Goal: Transaction & Acquisition: Purchase product/service

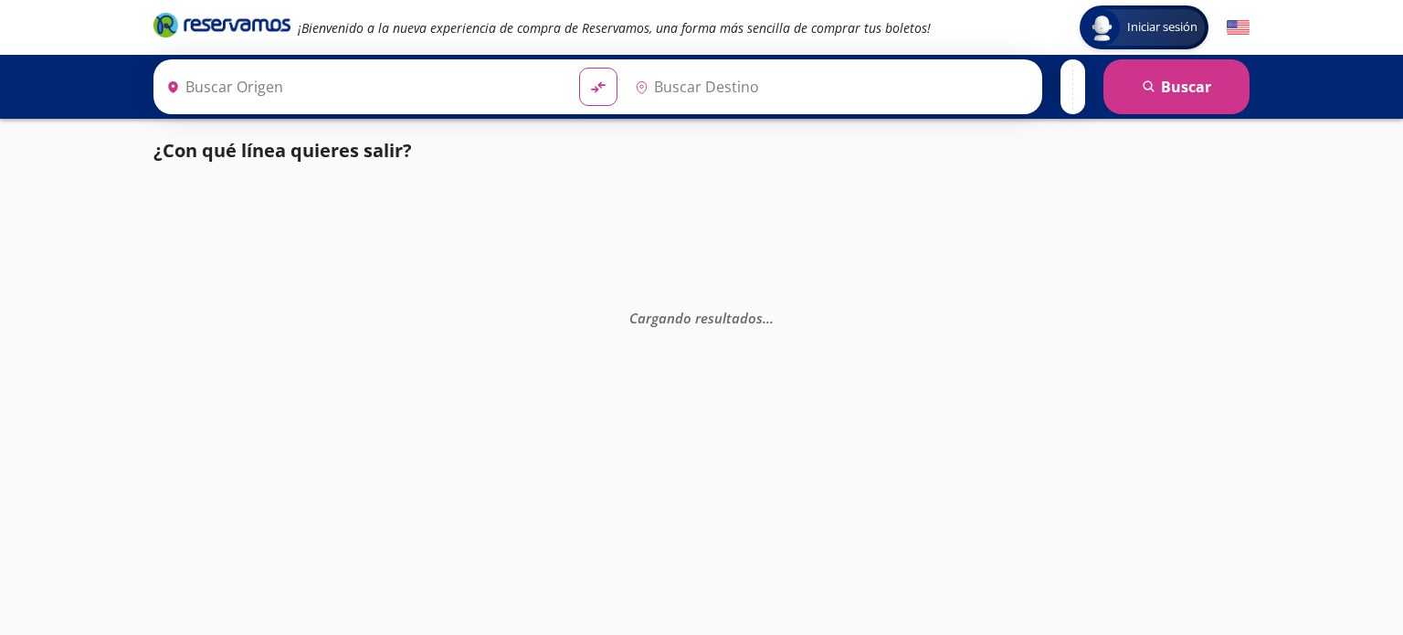
type input "León, Guanajuato"
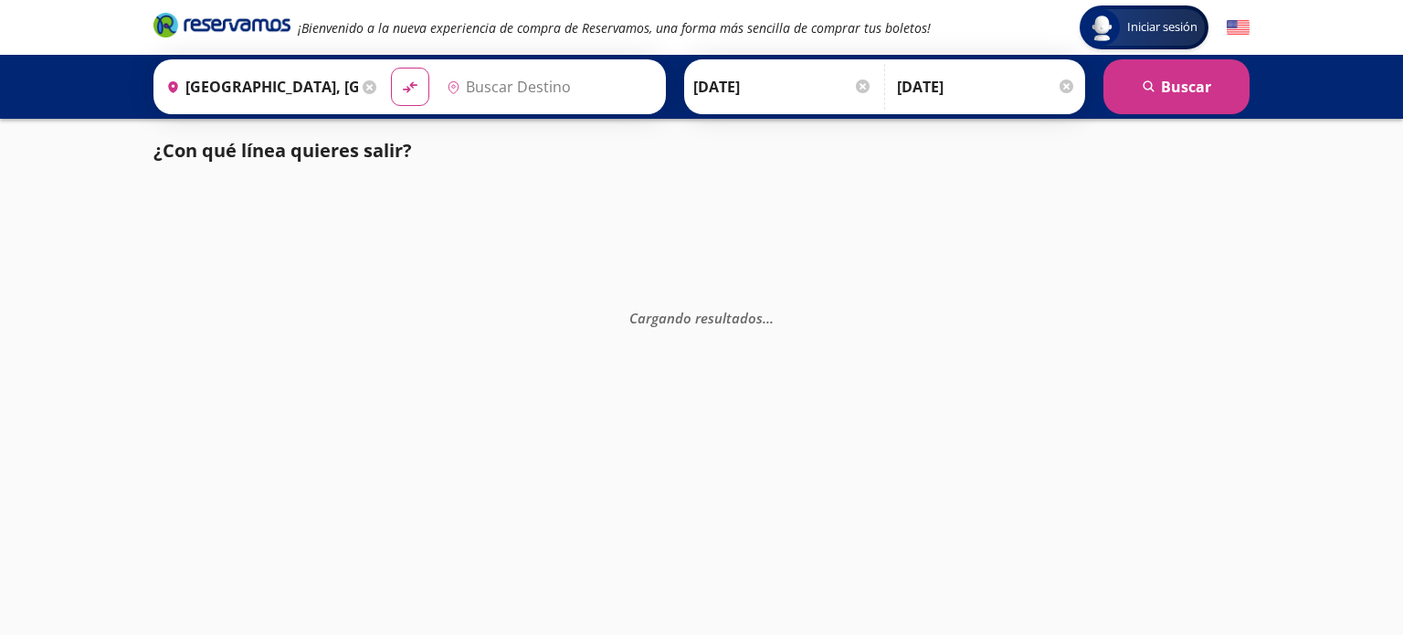
type input "Ciudad de México, Distrito Federal"
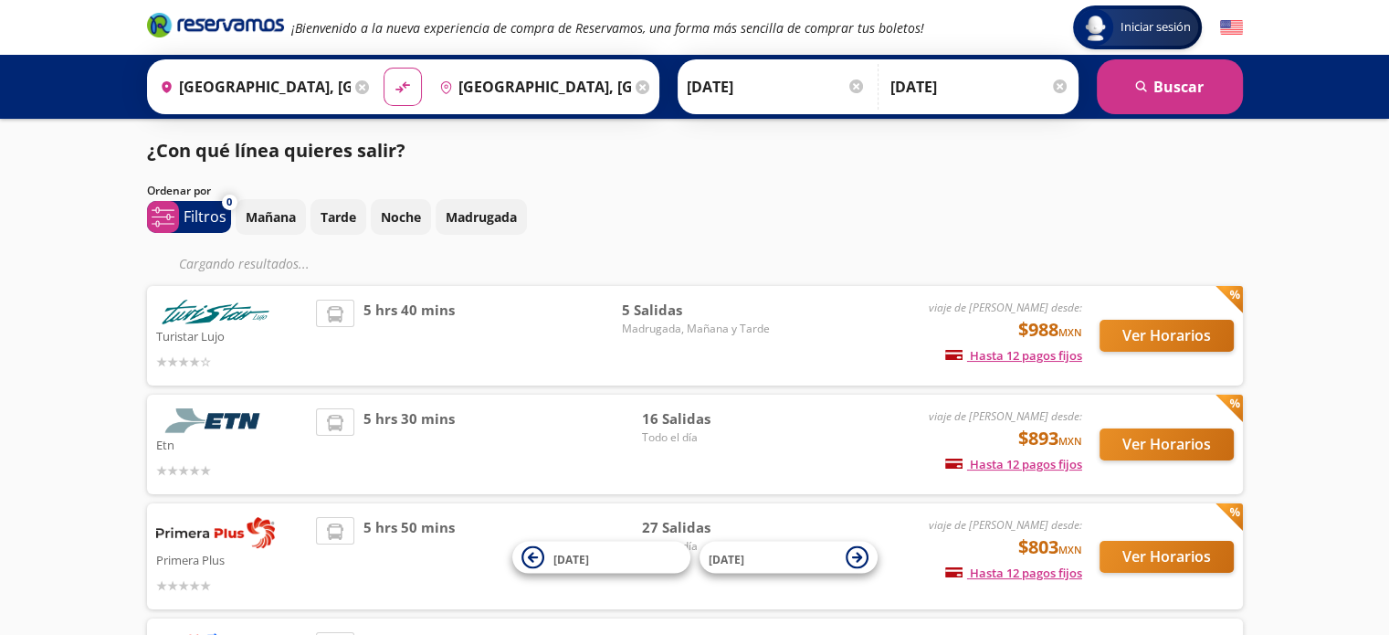
scroll to position [187, 0]
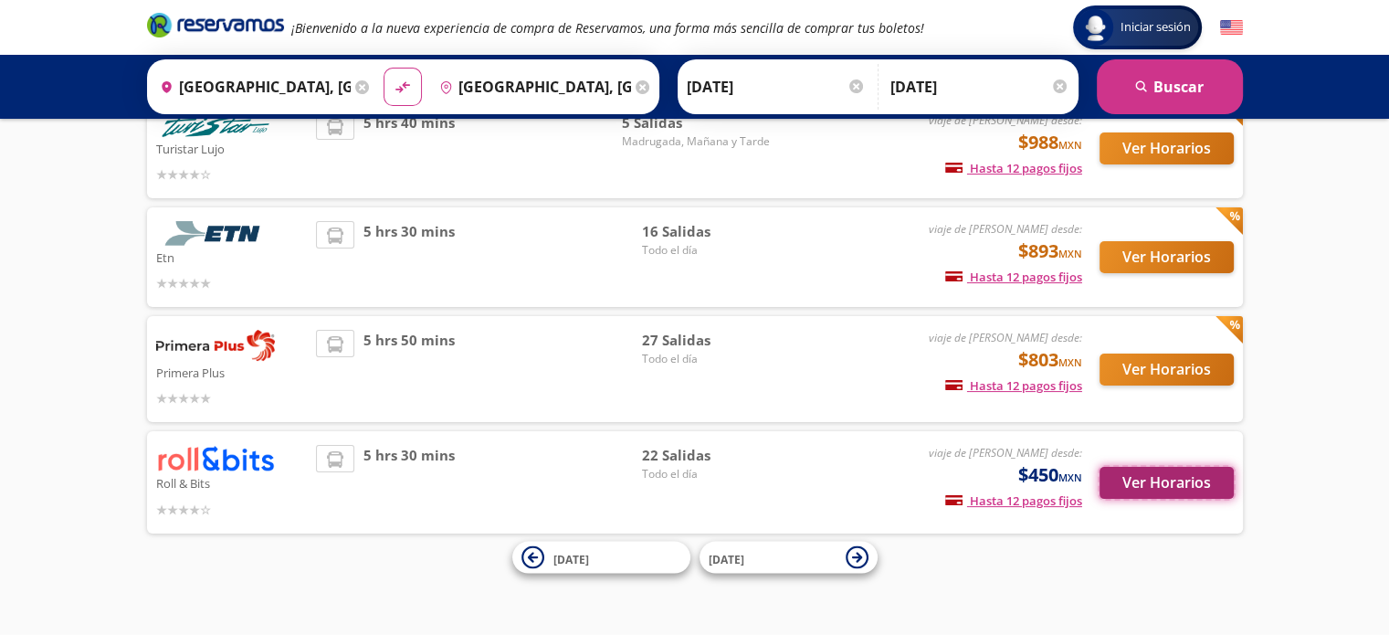
click at [1174, 479] on button "Ver Horarios" at bounding box center [1167, 483] width 134 height 32
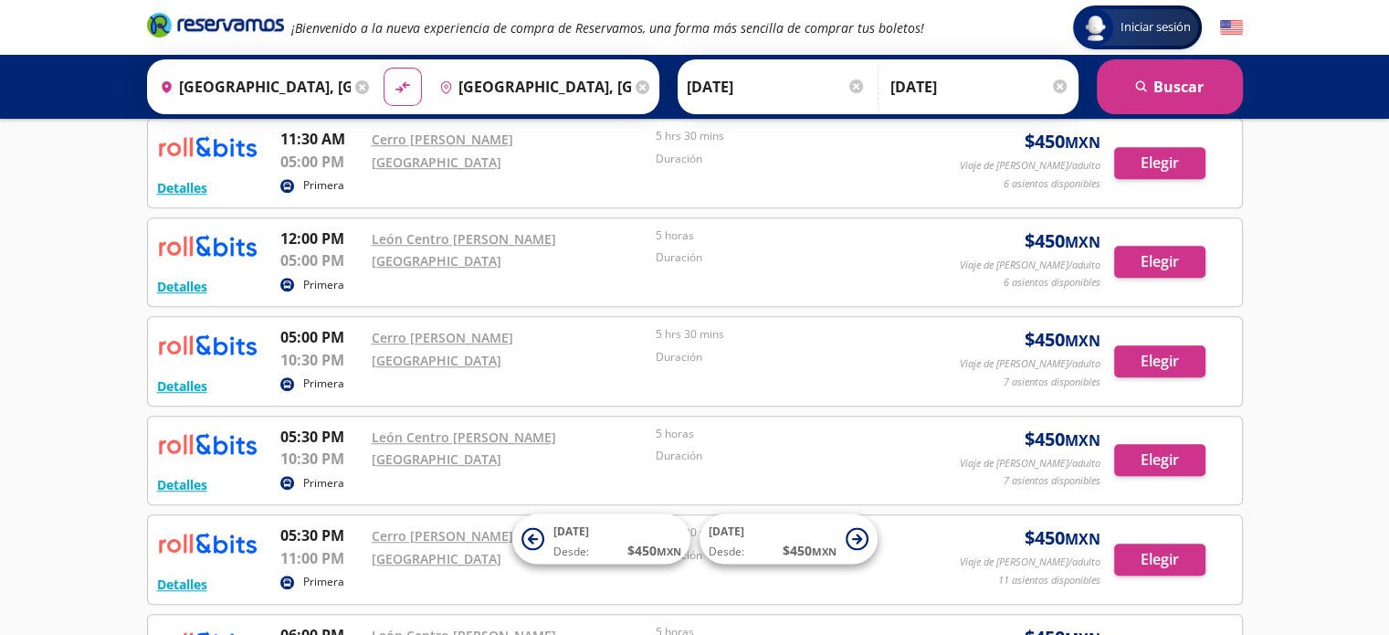
scroll to position [1363, 0]
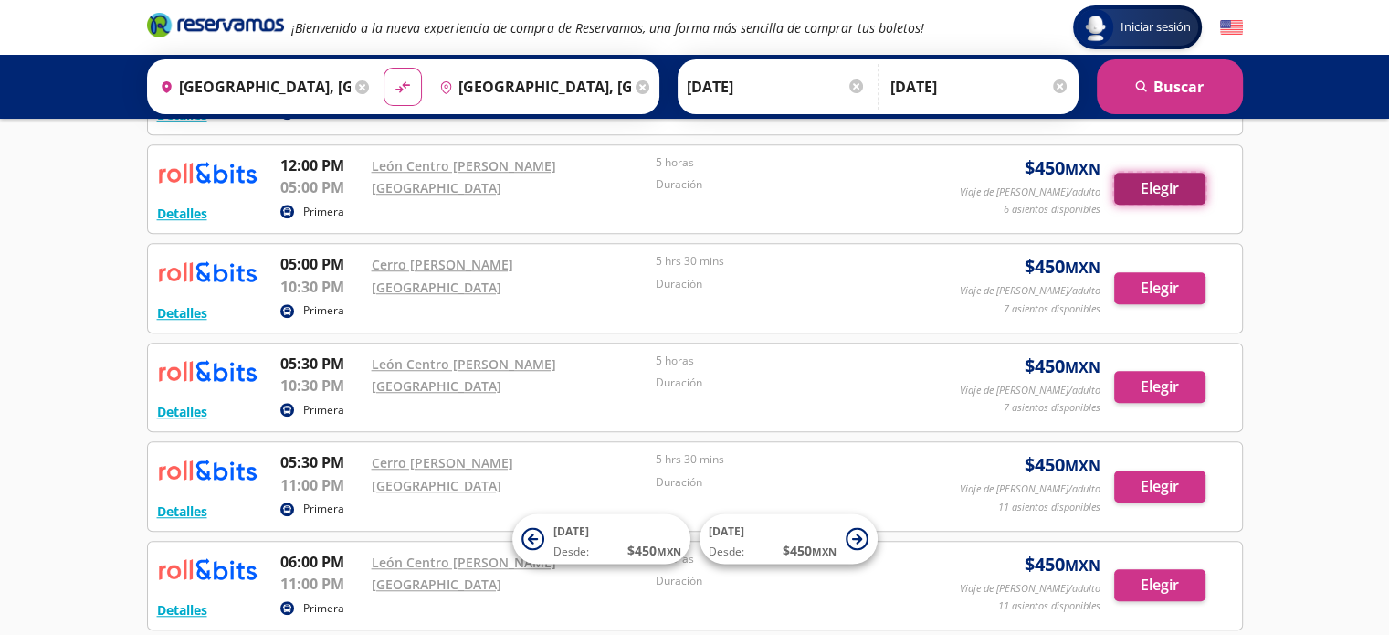
click at [1160, 183] on button "Elegir" at bounding box center [1159, 189] width 91 height 32
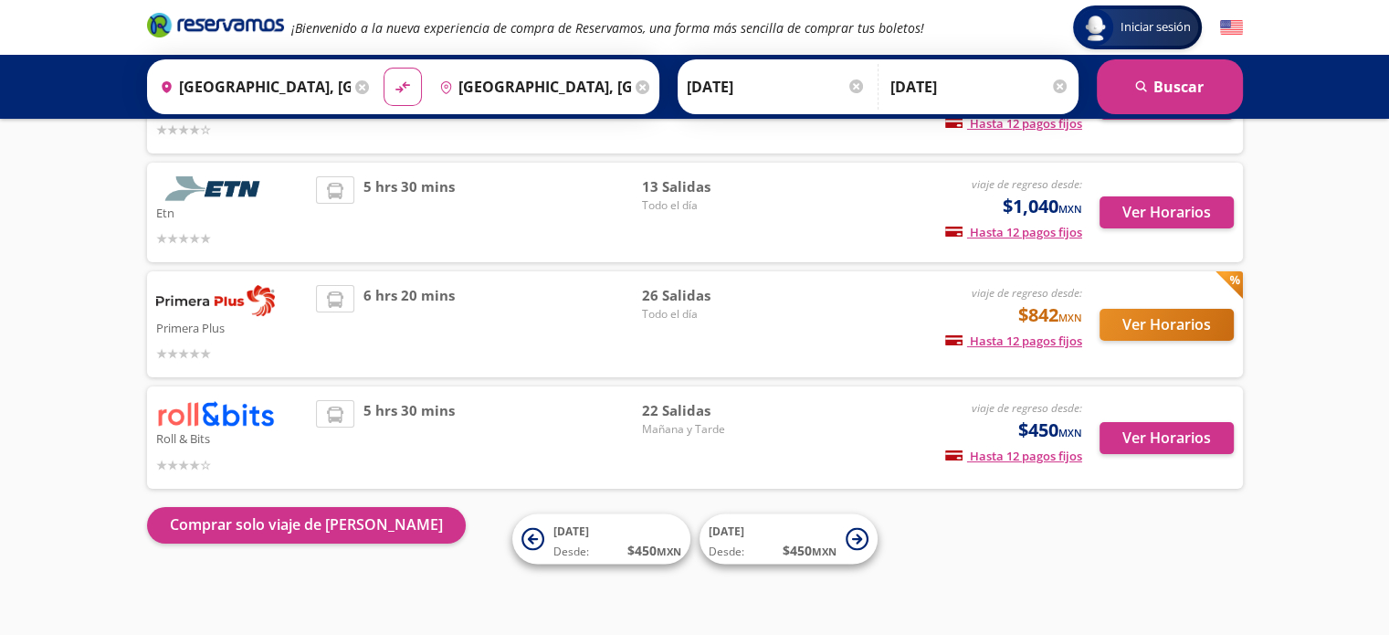
scroll to position [194, 0]
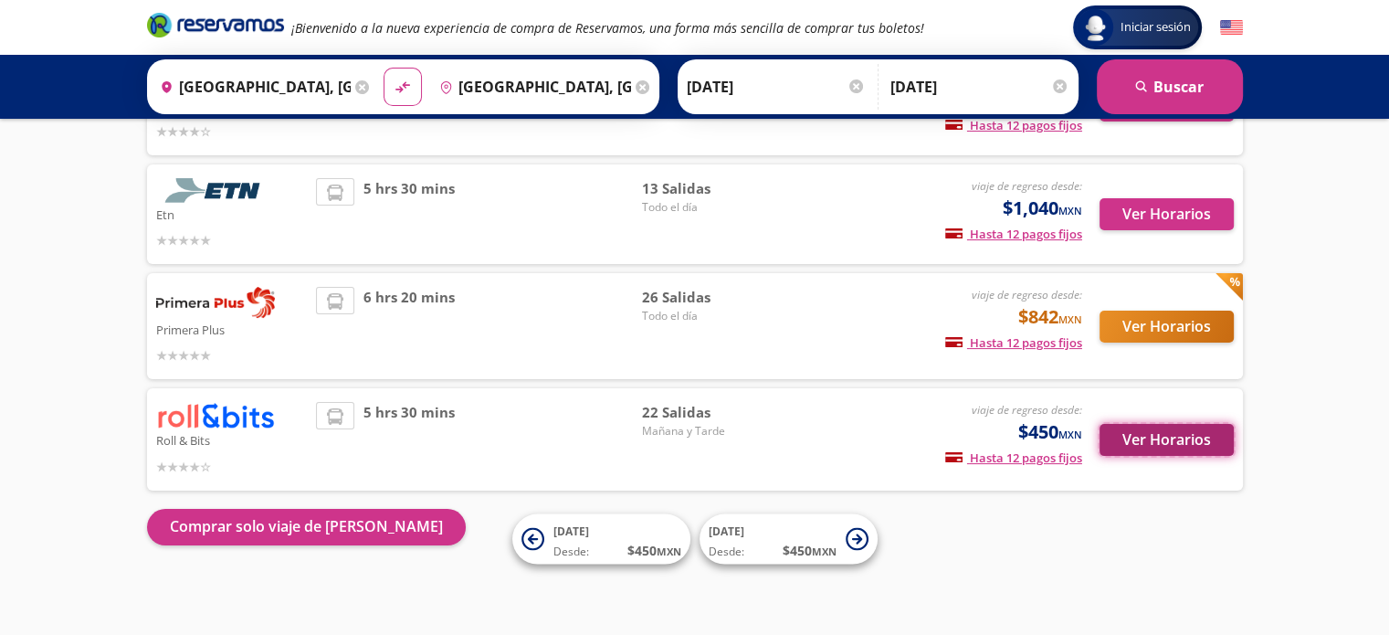
click at [1191, 444] on button "Ver Horarios" at bounding box center [1167, 440] width 134 height 32
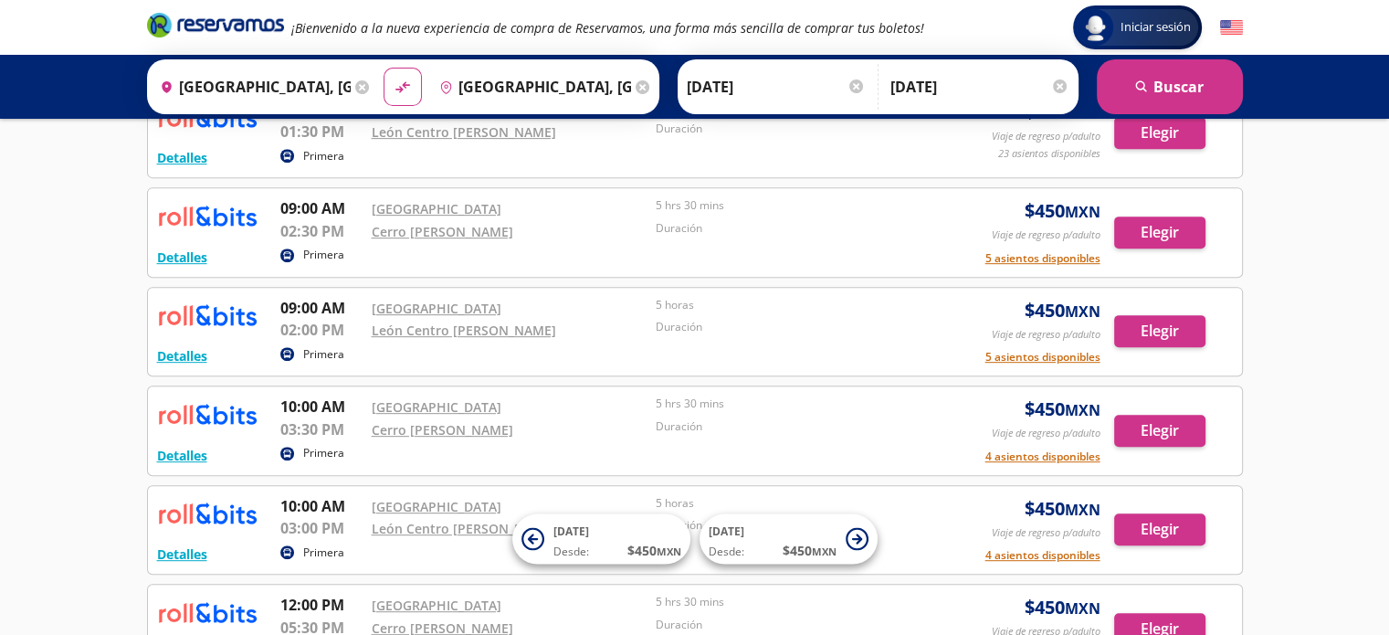
scroll to position [1293, 0]
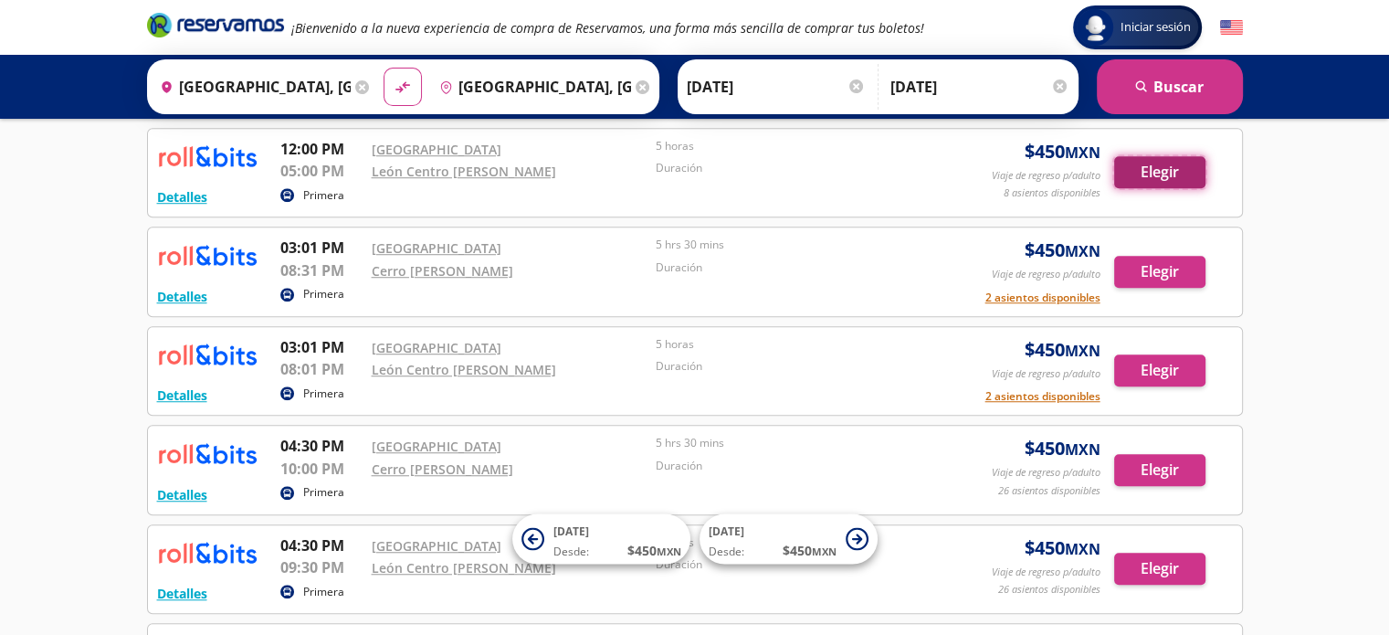
click at [1164, 167] on button "Elegir" at bounding box center [1159, 172] width 91 height 32
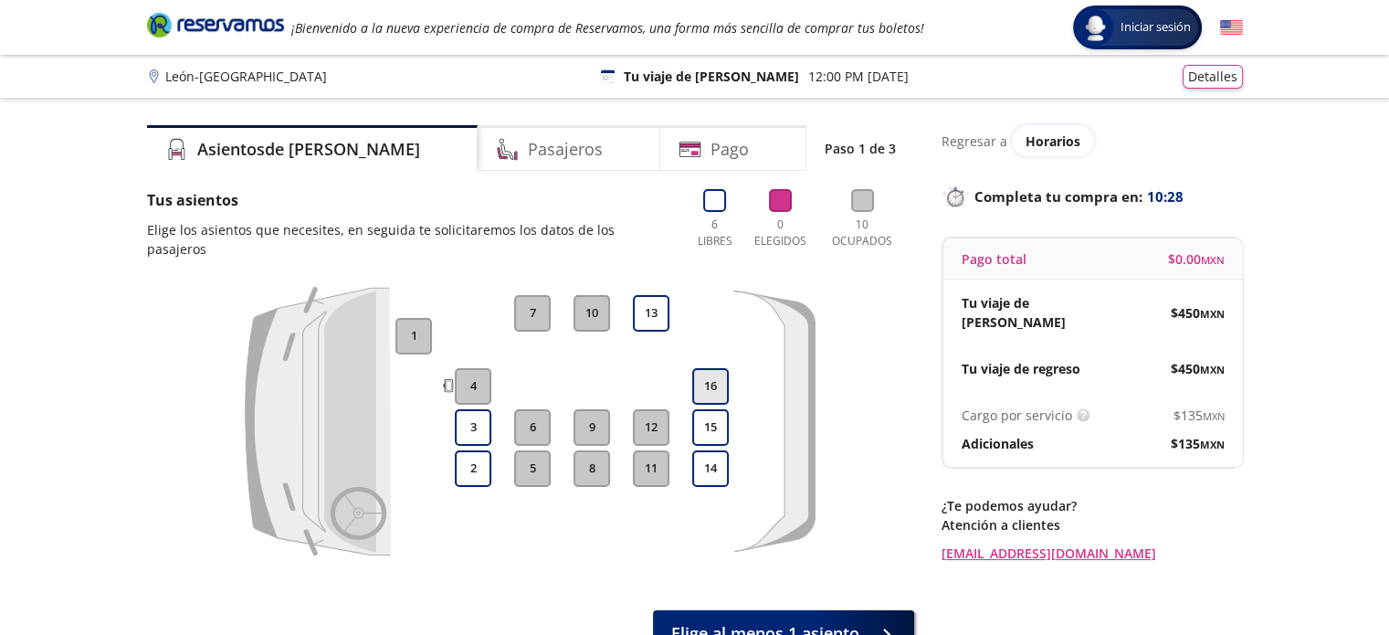
click at [714, 369] on button "16" at bounding box center [710, 386] width 37 height 37
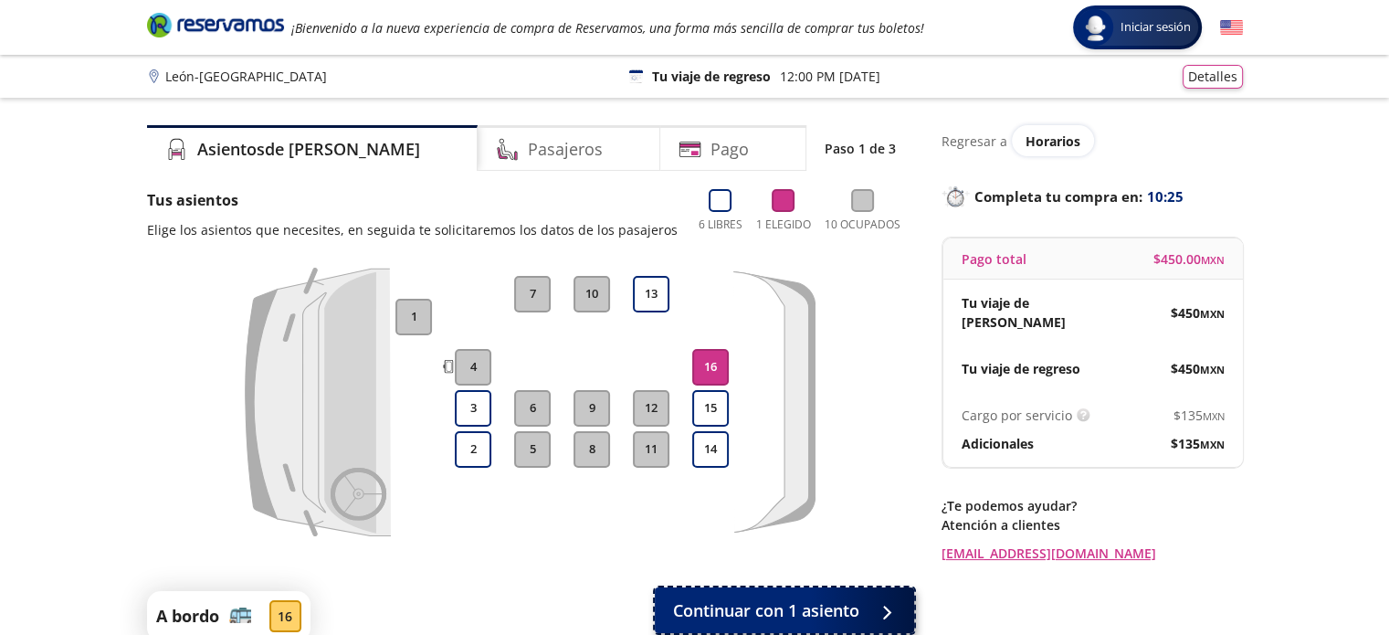
click at [778, 608] on span "Continuar con 1 asiento" at bounding box center [766, 610] width 186 height 25
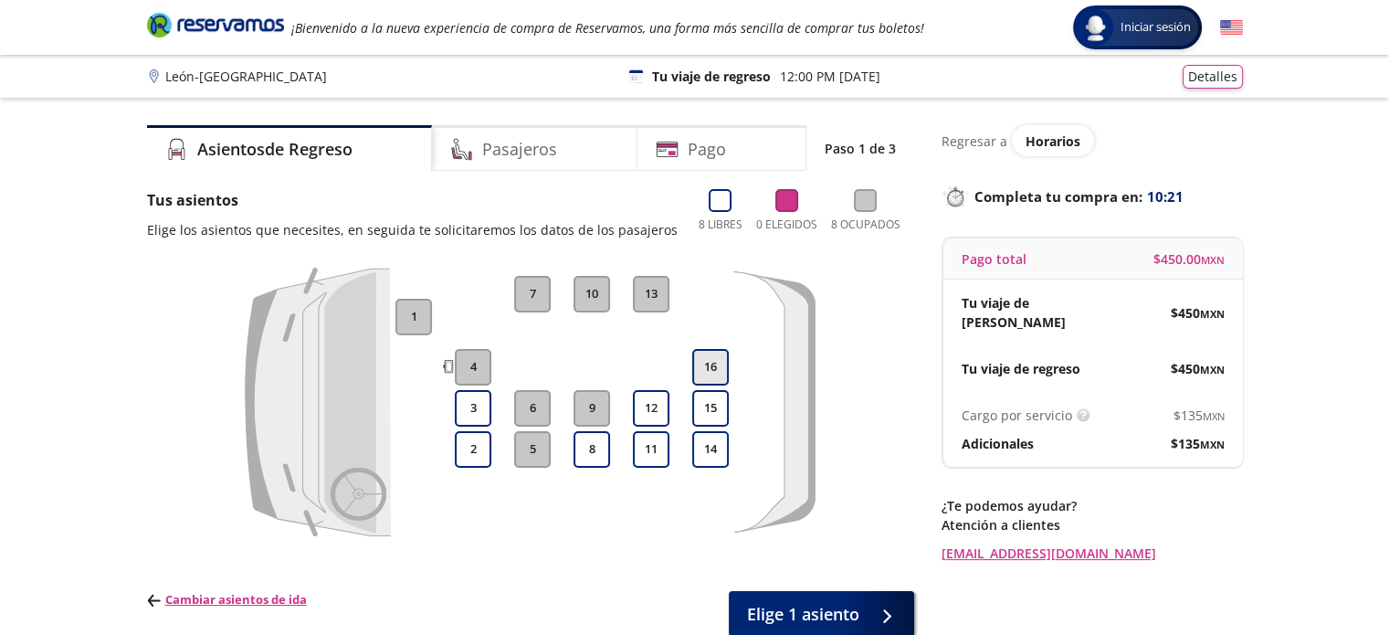
click at [715, 366] on button "16" at bounding box center [710, 367] width 37 height 37
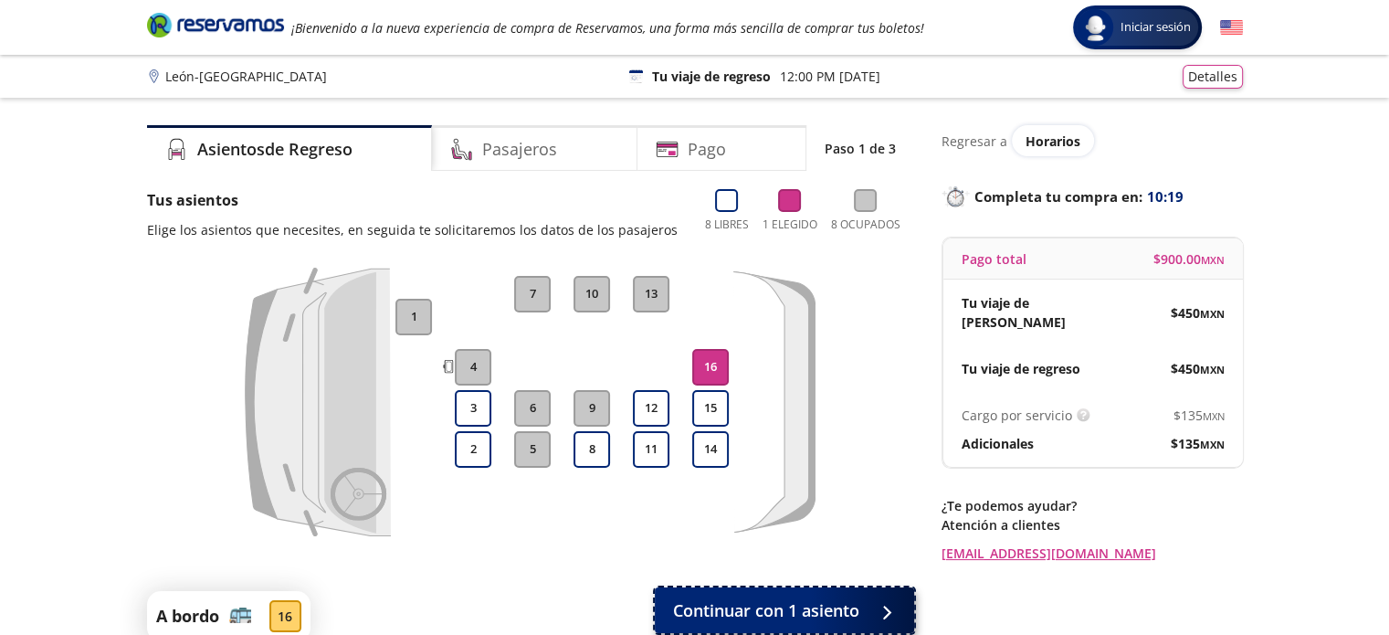
click at [775, 606] on span "Continuar con 1 asiento" at bounding box center [766, 610] width 186 height 25
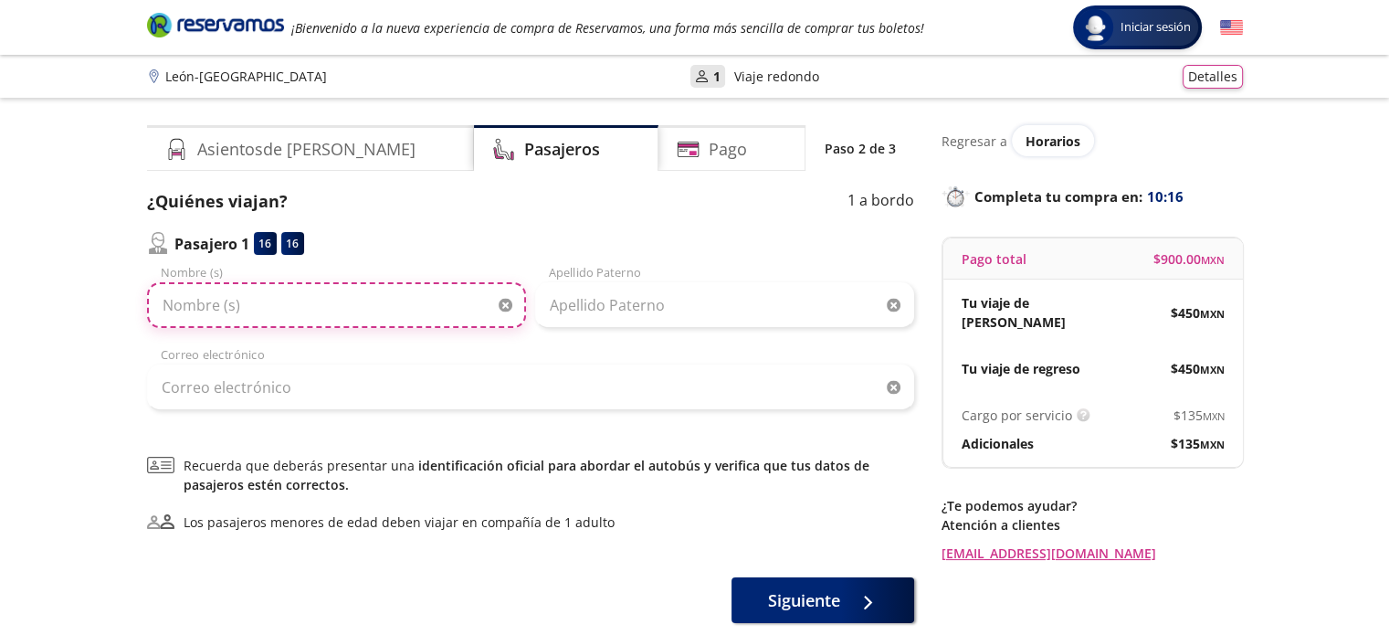
click at [262, 299] on input "Nombre (s)" at bounding box center [336, 305] width 379 height 46
type input "[PERSON_NAME]"
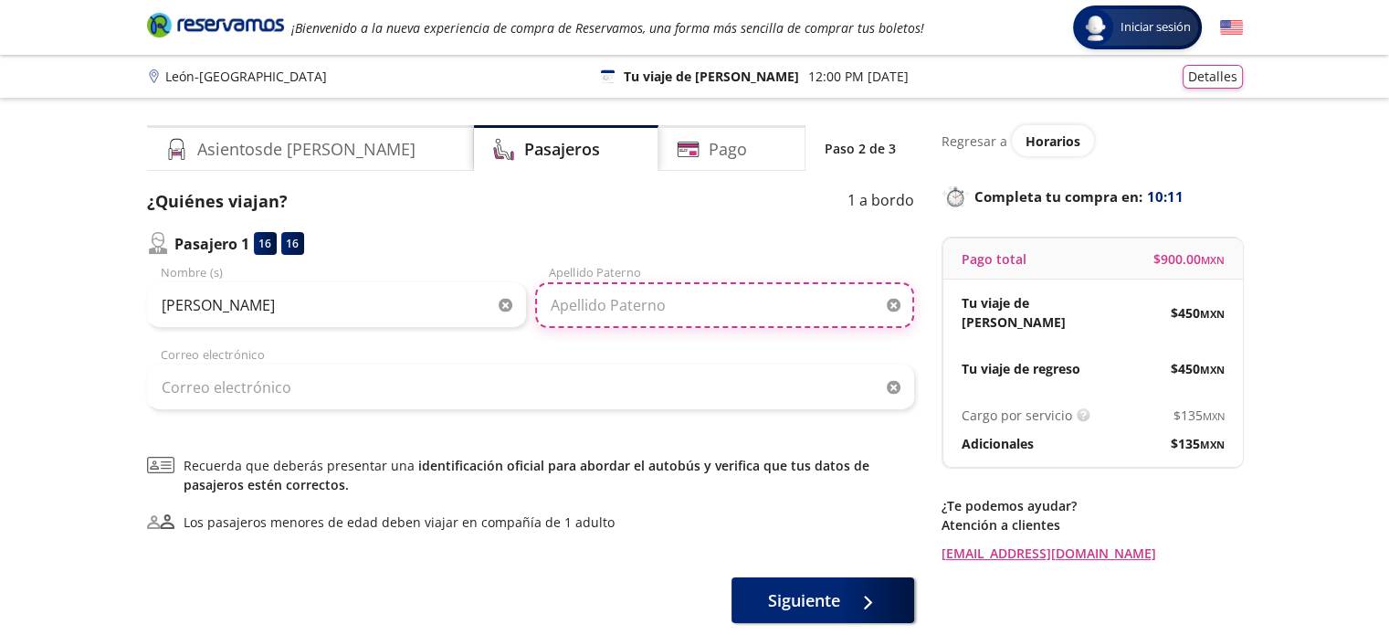
click at [587, 319] on input "Apellido Paterno" at bounding box center [724, 305] width 379 height 46
type input "Camarena"
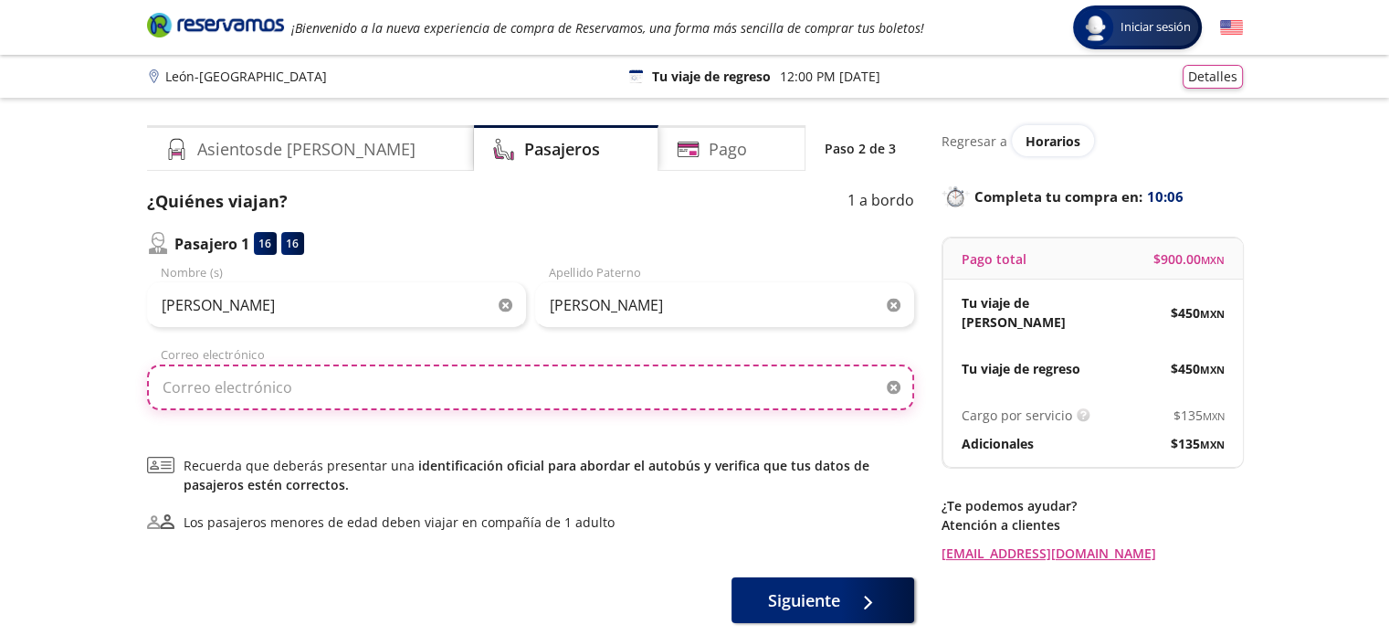
click at [387, 379] on input "Correo electrónico" at bounding box center [530, 387] width 767 height 46
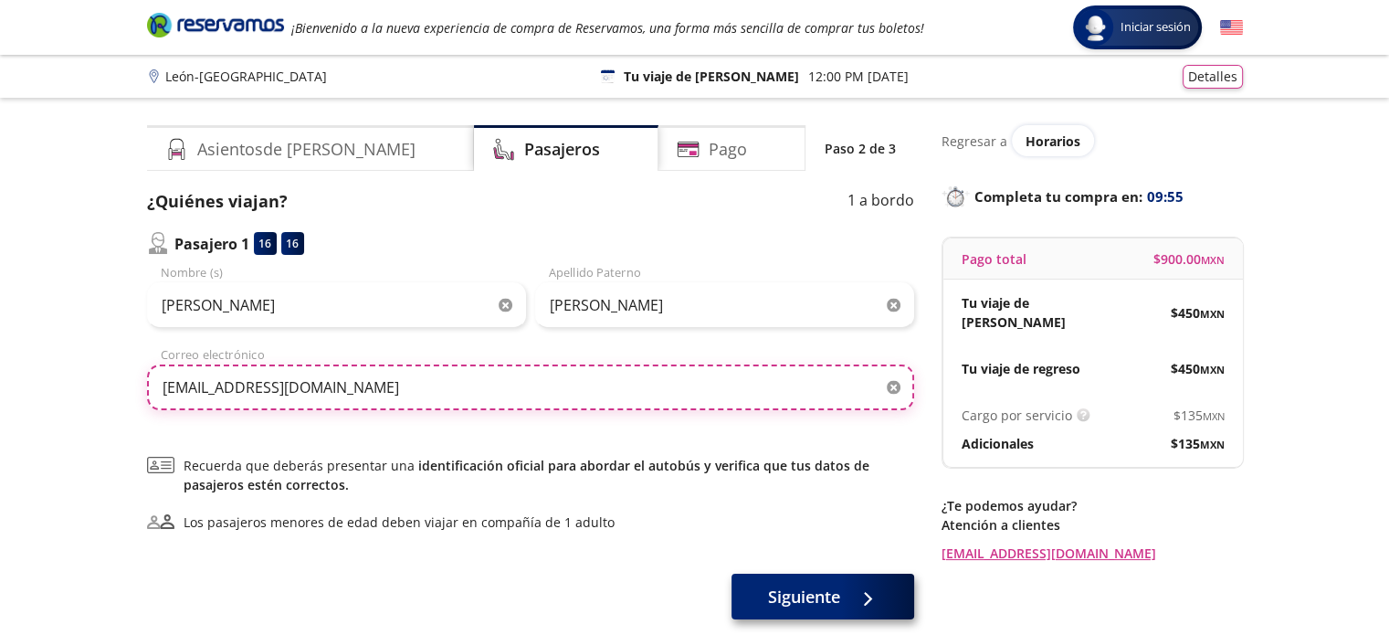
type input "[EMAIL_ADDRESS][DOMAIN_NAME]"
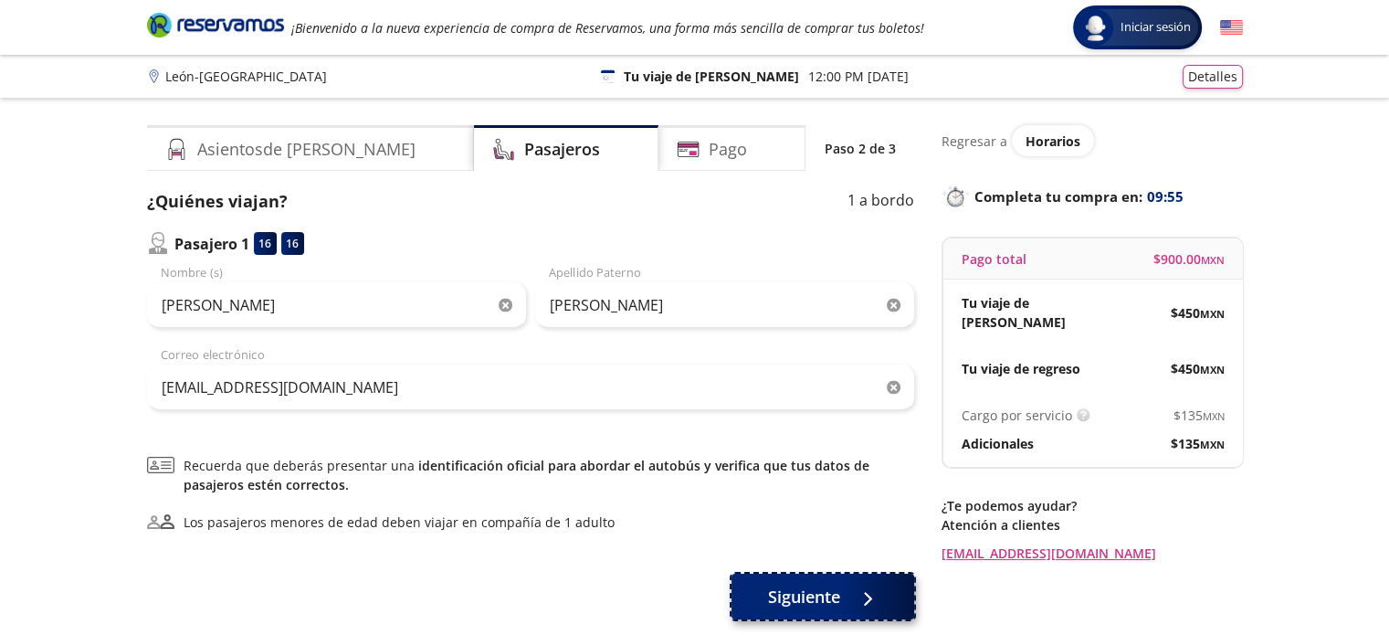
click at [812, 592] on span "Siguiente" at bounding box center [804, 597] width 72 height 25
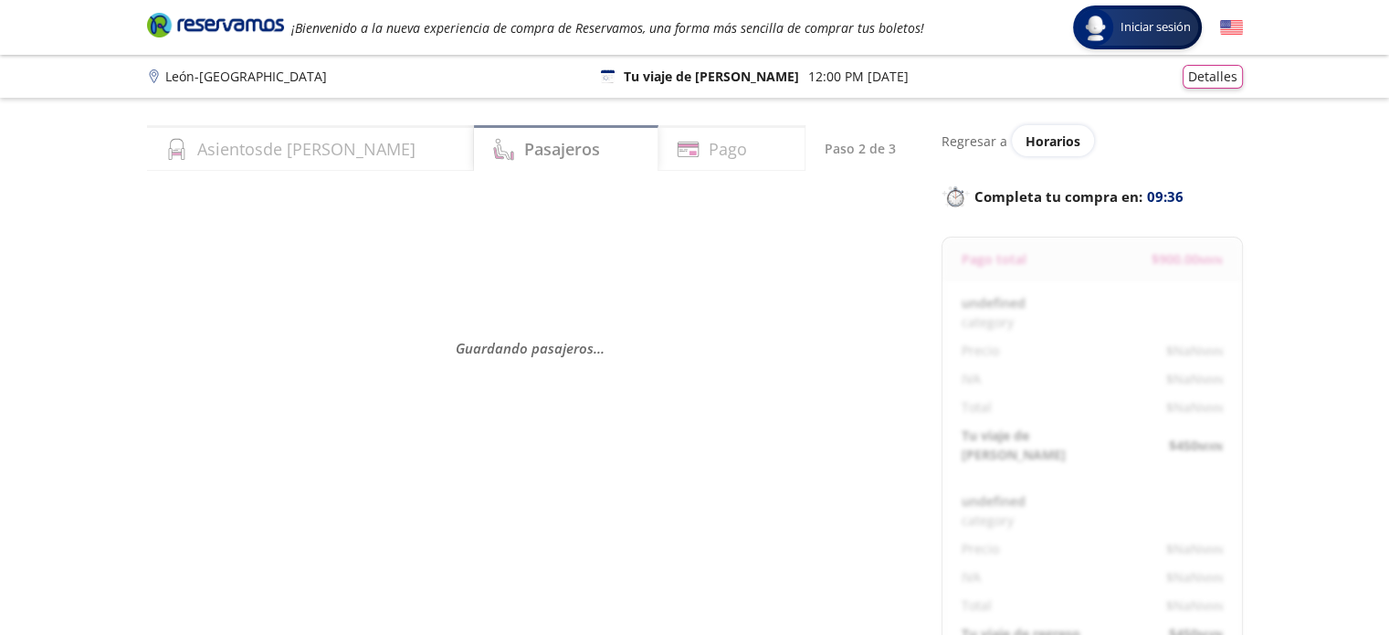
select select "MX"
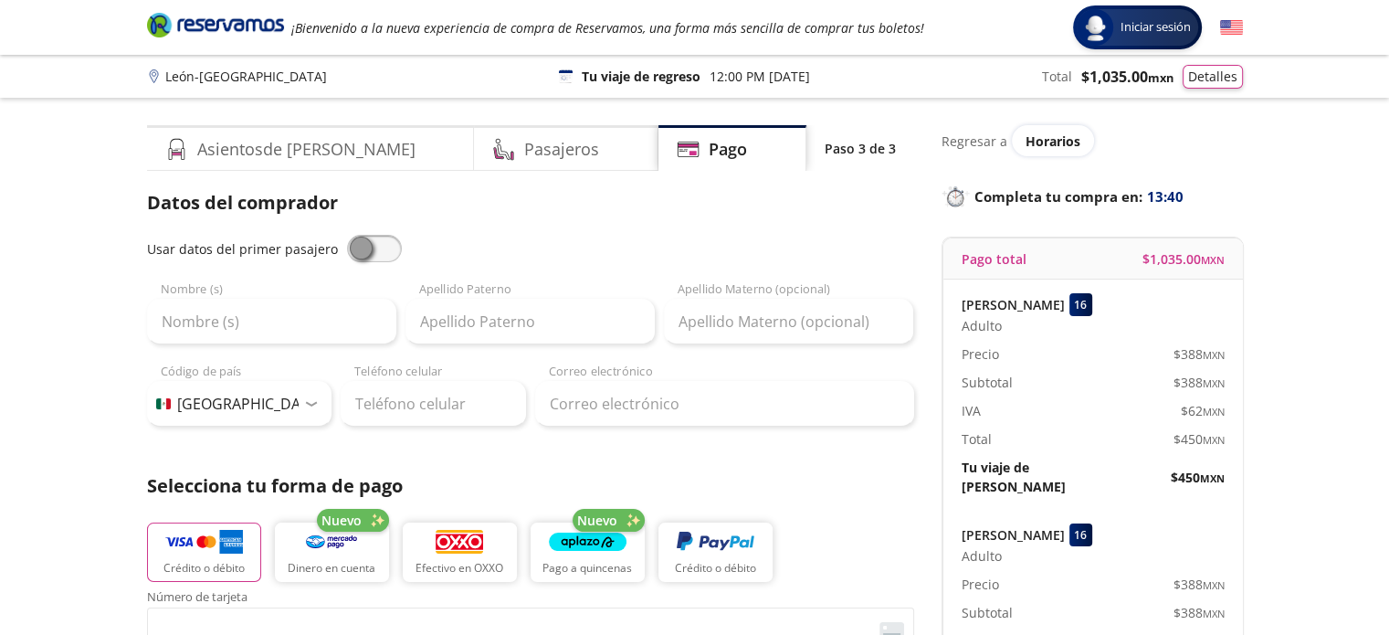
click at [384, 248] on span at bounding box center [374, 248] width 55 height 27
click at [347, 235] on input "checkbox" at bounding box center [347, 235] width 0 height 0
type input "[PERSON_NAME]"
type input "Camarena"
type input "[EMAIL_ADDRESS][DOMAIN_NAME]"
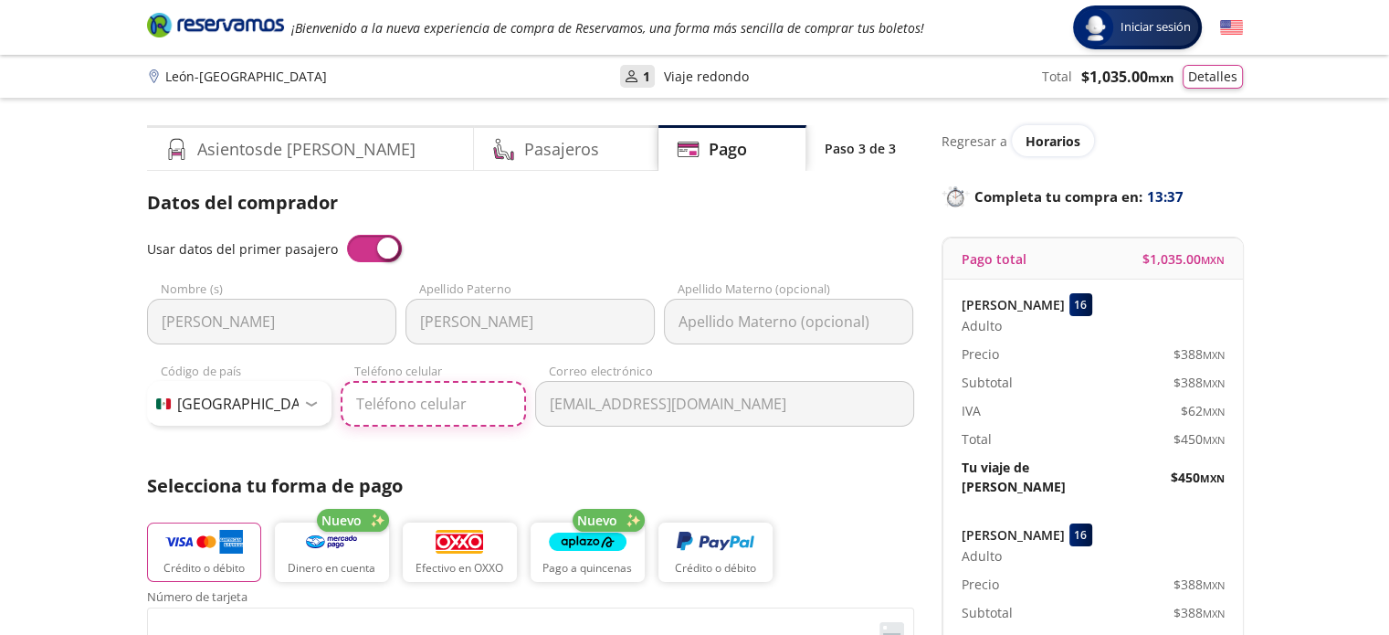
click at [383, 402] on input "Teléfono celular" at bounding box center [433, 404] width 185 height 46
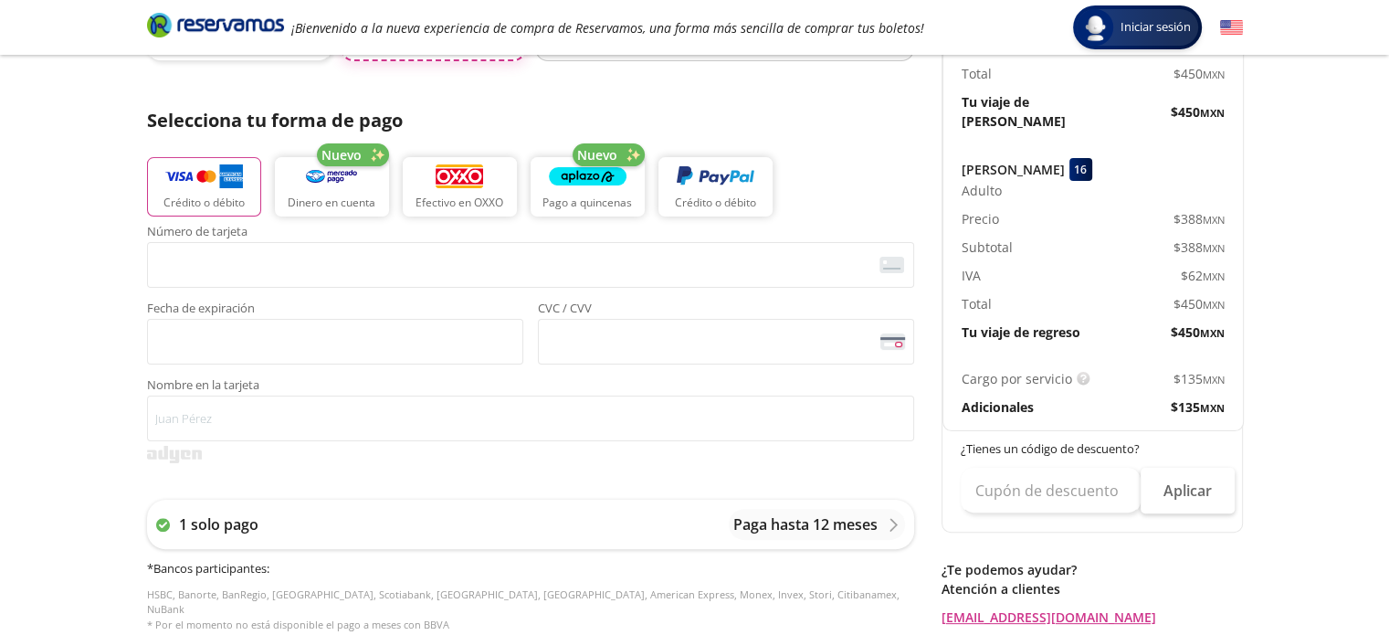
scroll to position [402, 0]
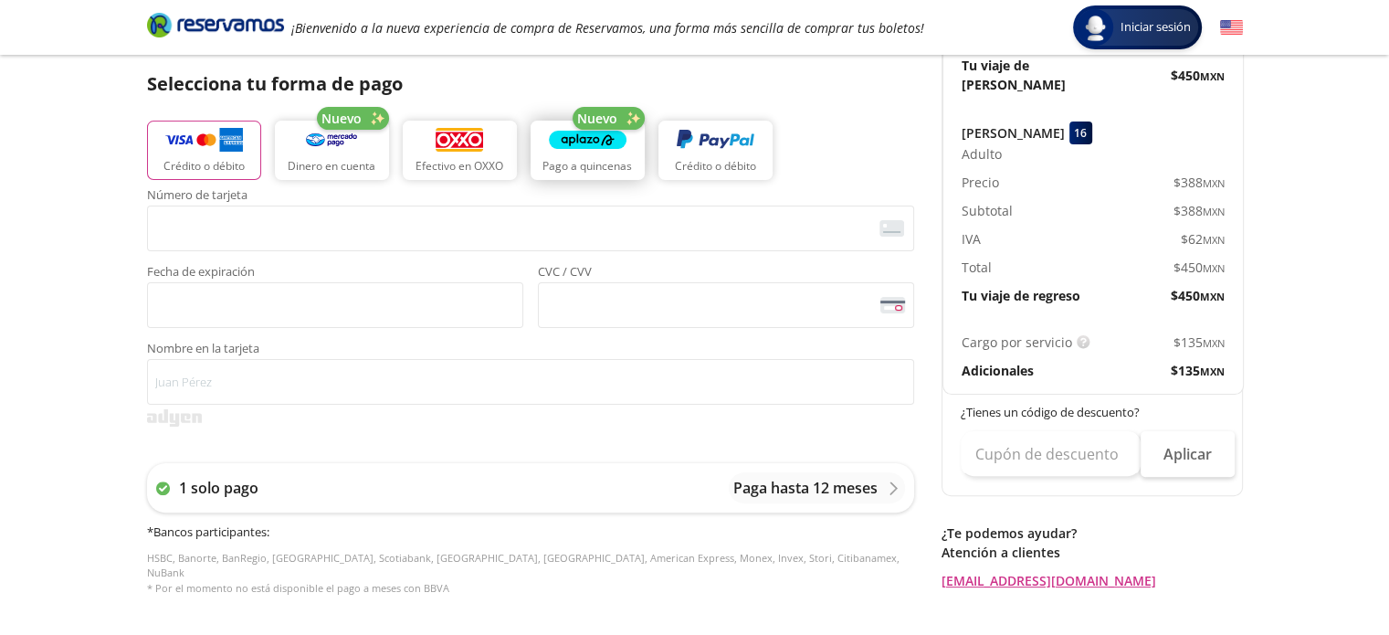
type input "55 1590 7721"
click at [586, 153] on img "button" at bounding box center [588, 140] width 78 height 27
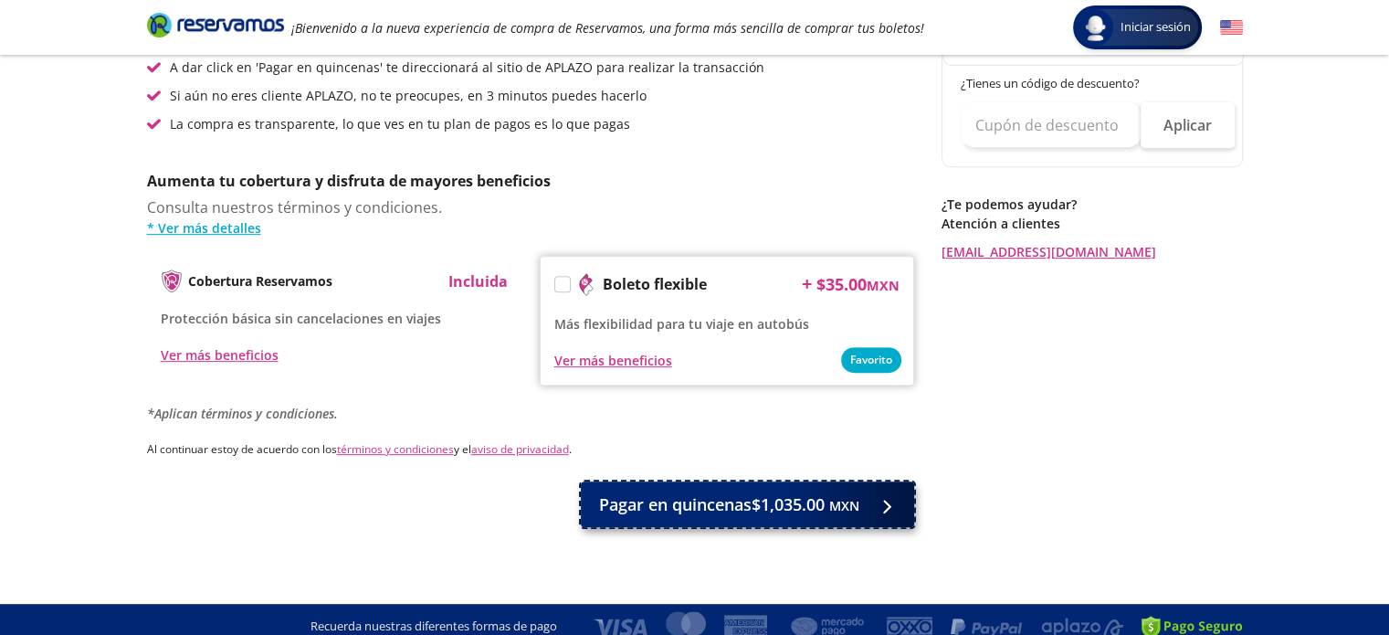
scroll to position [730, 0]
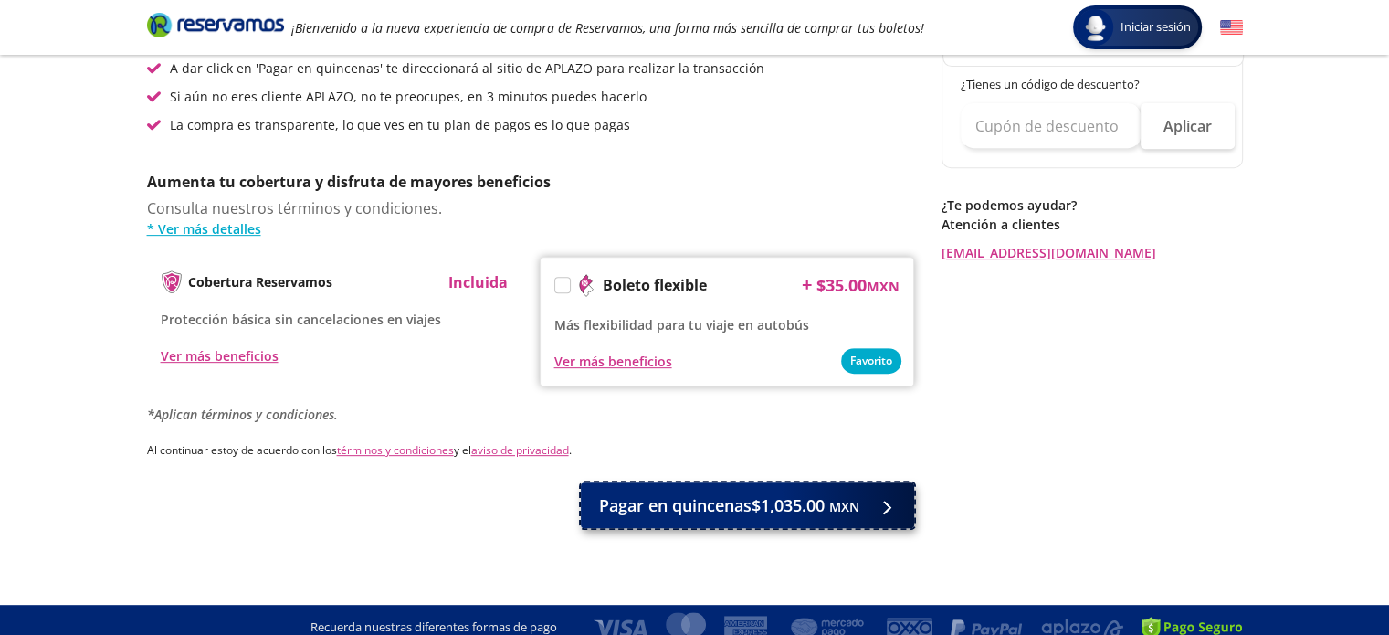
click at [771, 505] on span "Pagar en quincenas $1,035.00 MXN" at bounding box center [729, 505] width 260 height 25
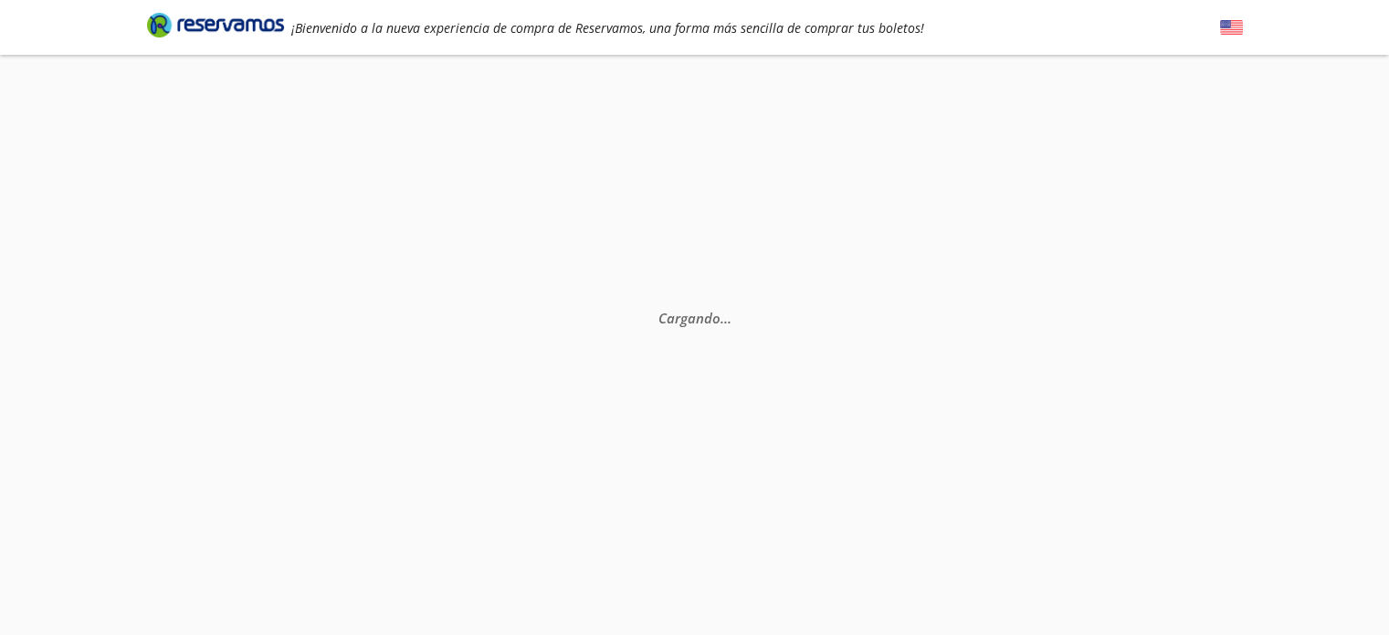
select select "MX"
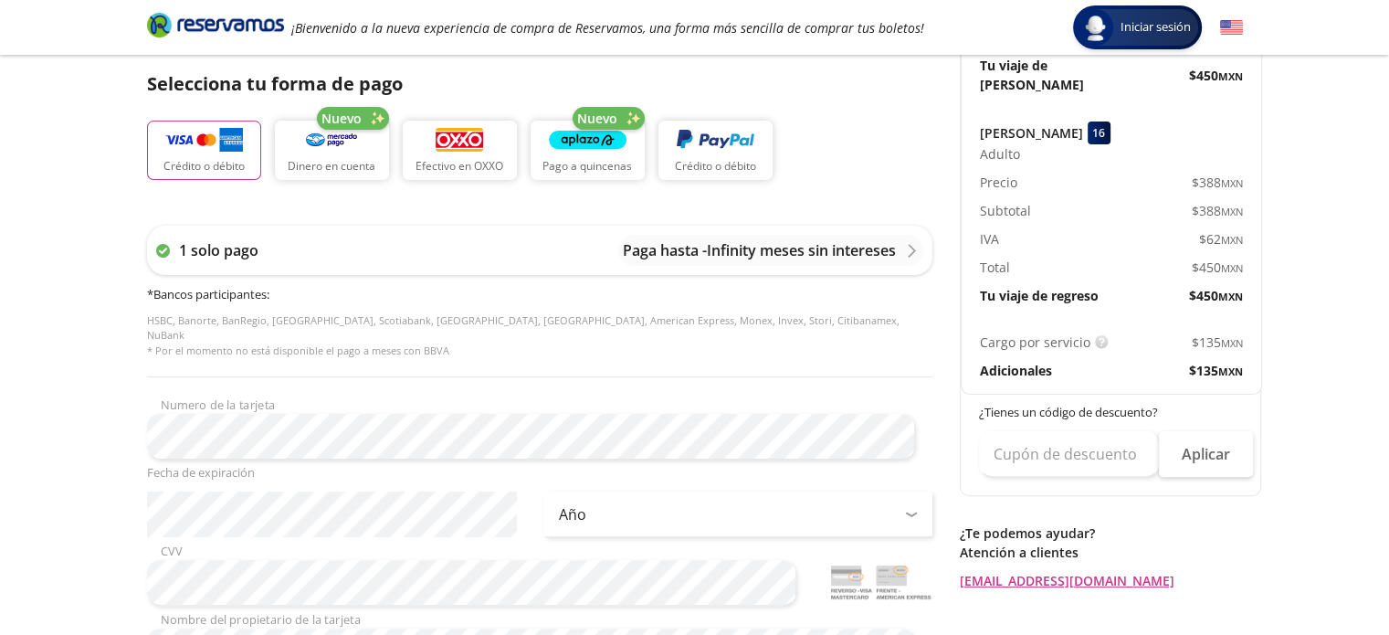
scroll to position [438, 0]
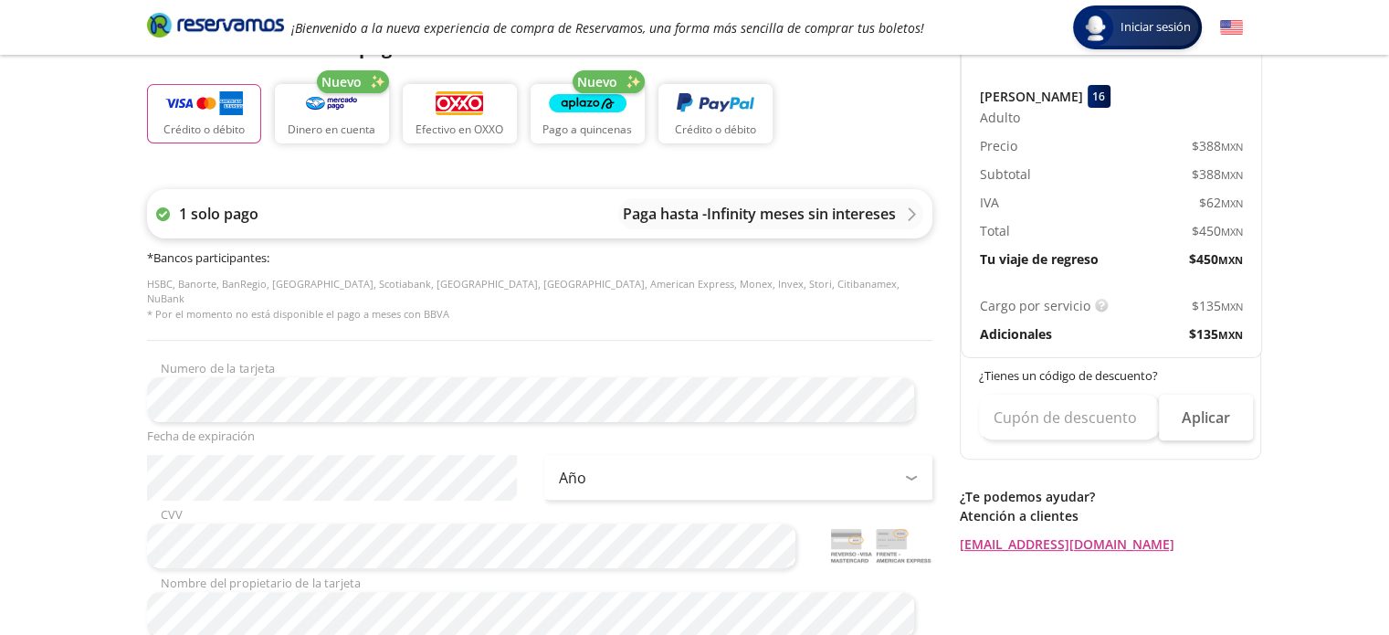
click at [834, 216] on p "Paga hasta -Infinity meses sin intereses" at bounding box center [759, 214] width 273 height 22
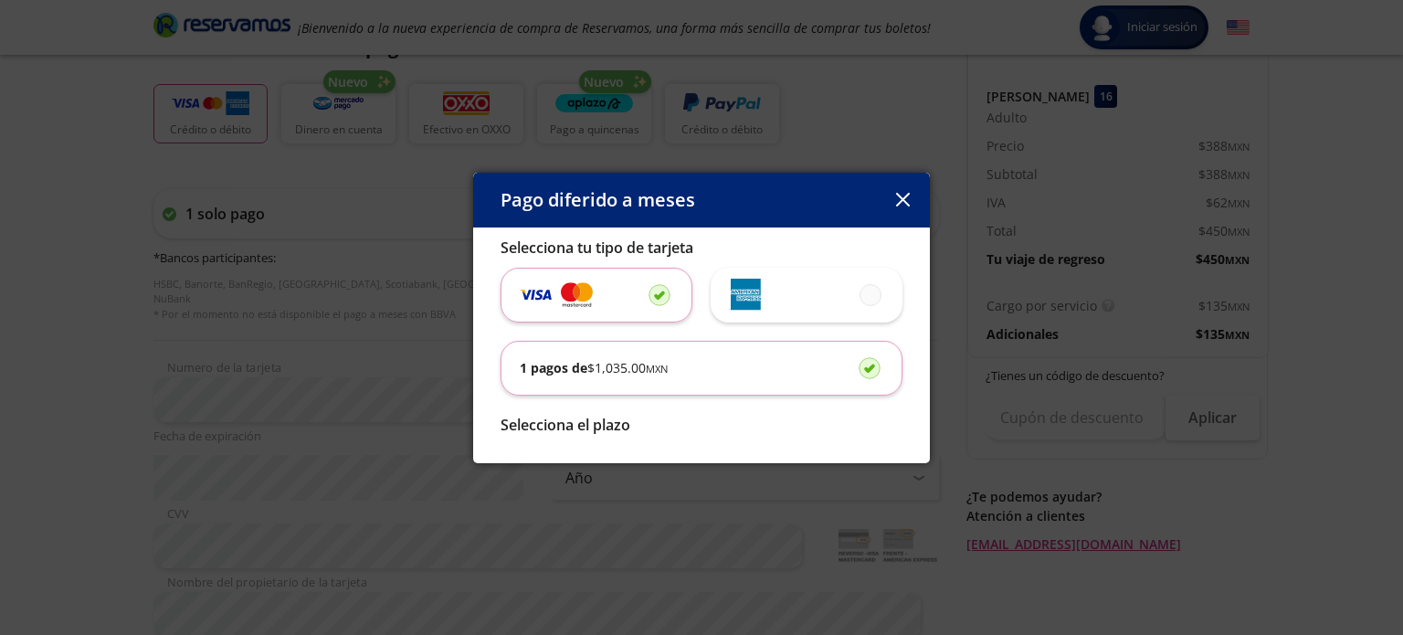
click at [559, 293] on div at bounding box center [556, 294] width 73 height 29
click at [649, 293] on input "radio" at bounding box center [655, 295] width 12 height 12
click at [603, 428] on p "Selecciona el plazo" at bounding box center [702, 425] width 402 height 22
click at [902, 199] on icon "button" at bounding box center [902, 200] width 14 height 14
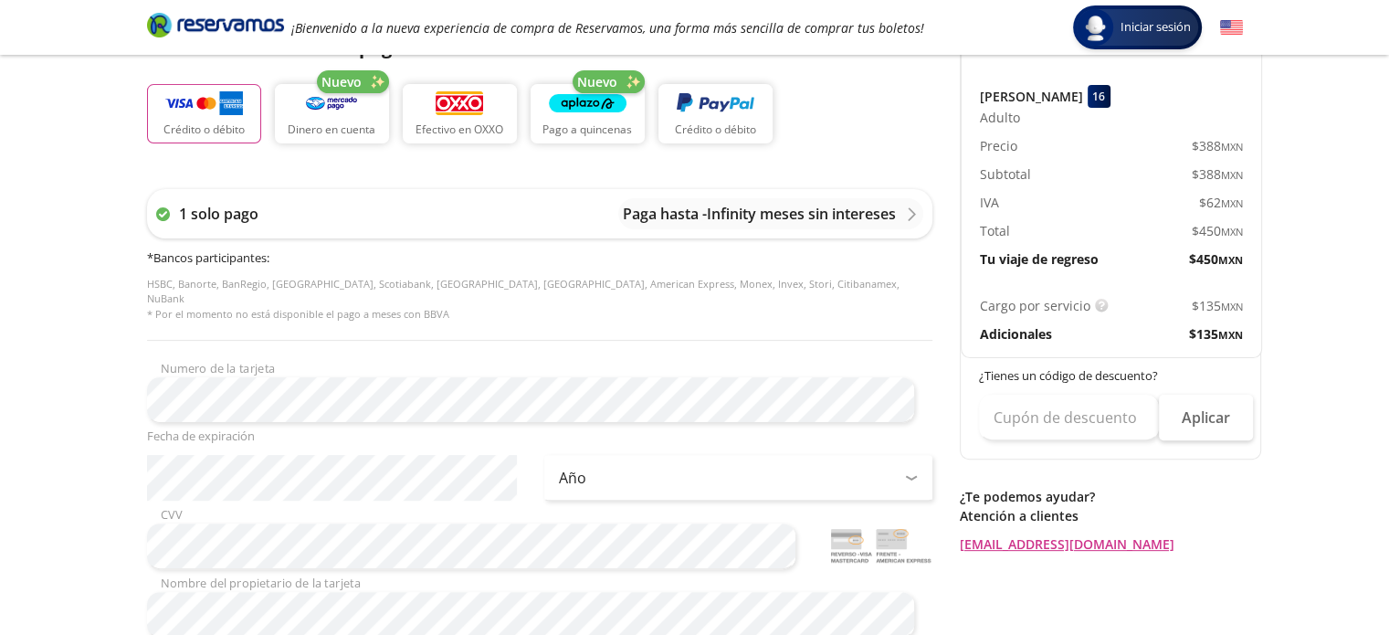
click at [905, 475] on div at bounding box center [912, 477] width 14 height 5
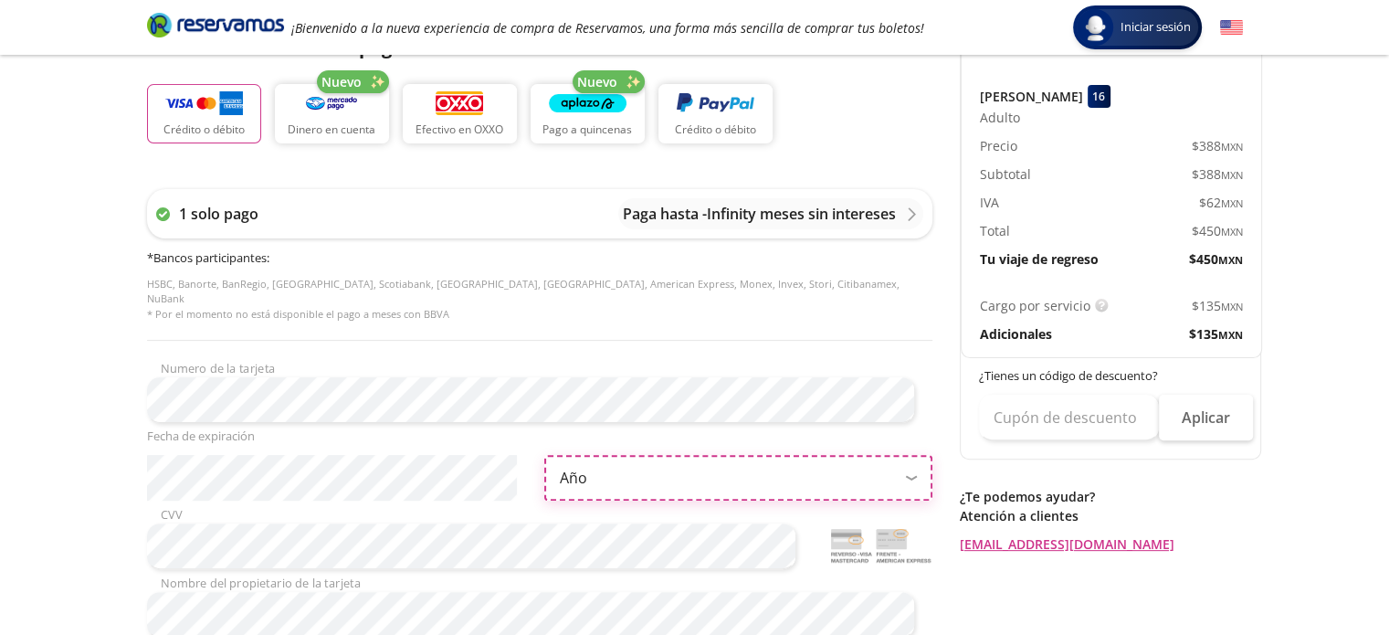
click at [662, 467] on select "Año 2025 2026 2027 2028 2029 2030 2031 2032 2033 2034 2035" at bounding box center [738, 478] width 388 height 46
select select "2030"
click at [544, 455] on select "Año 2025 2026 2027 2028 2029 2030 2031 2032 2033 2034 2035" at bounding box center [738, 478] width 388 height 46
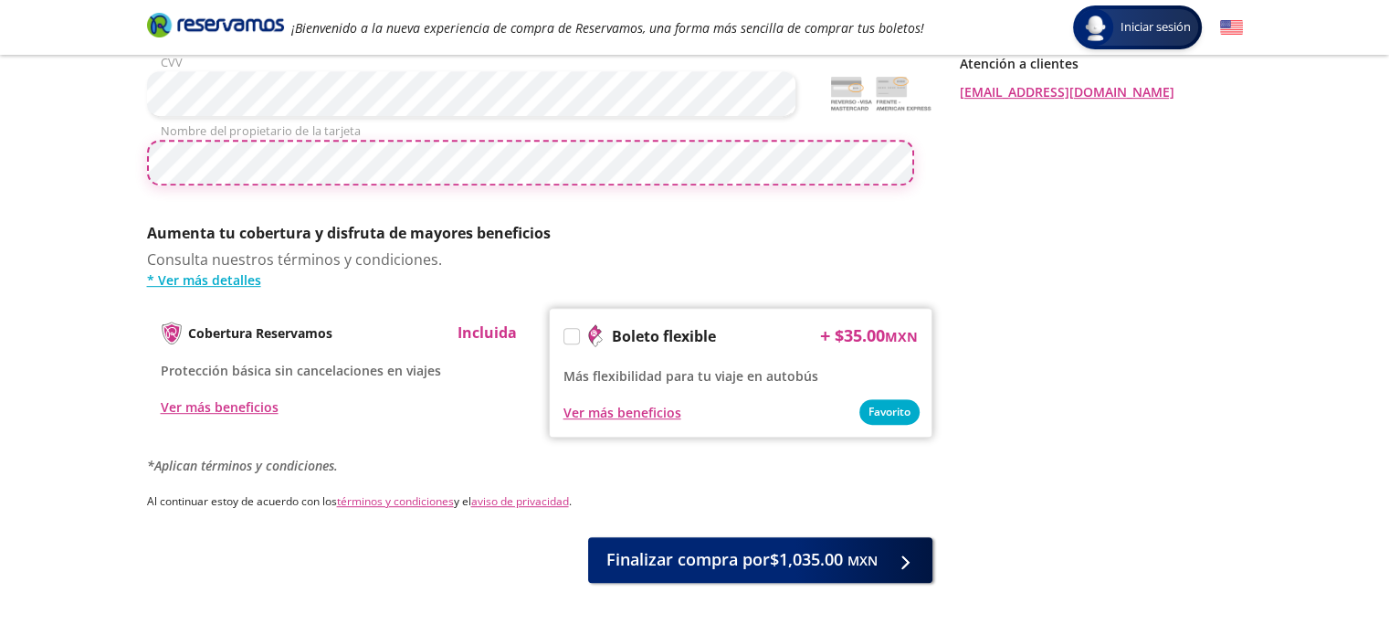
scroll to position [941, 0]
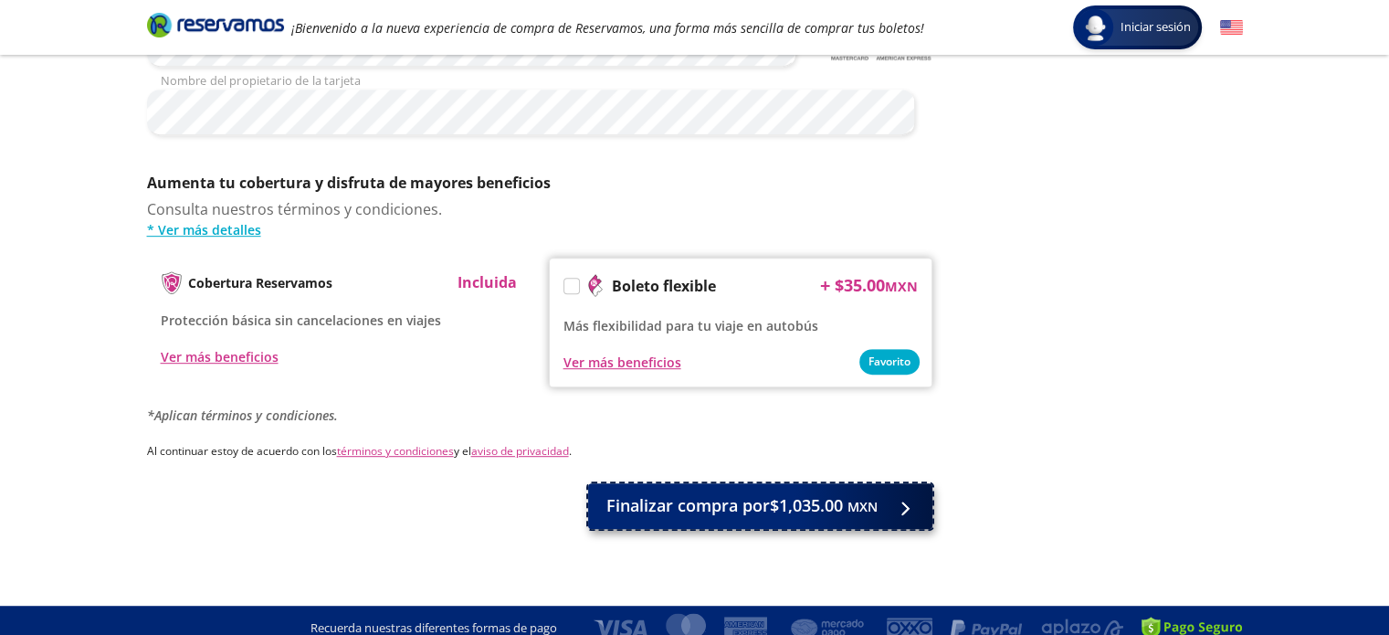
click at [750, 494] on span "Finalizar compra por $1,035.00 MXN" at bounding box center [742, 505] width 271 height 25
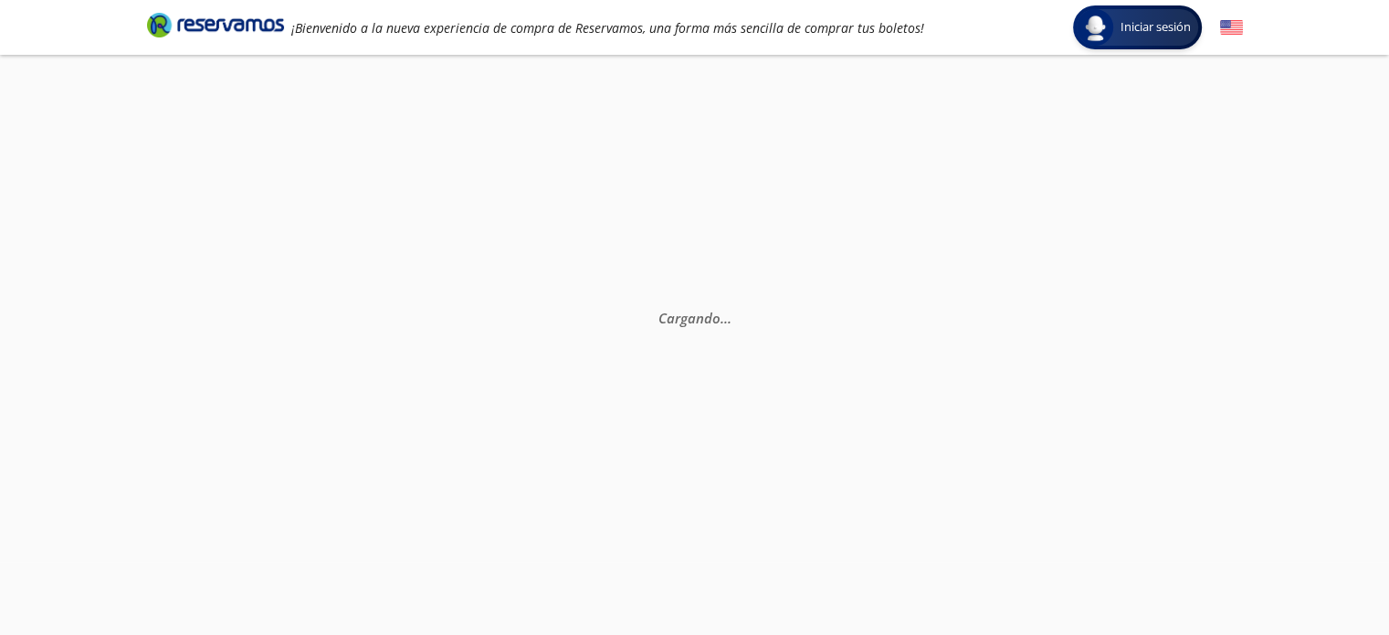
scroll to position [0, 0]
click at [910, 535] on div "Cargando . . ." at bounding box center [694, 372] width 1389 height 635
click at [1151, 211] on div "Cargando . . ." at bounding box center [694, 372] width 1389 height 635
select select "MX"
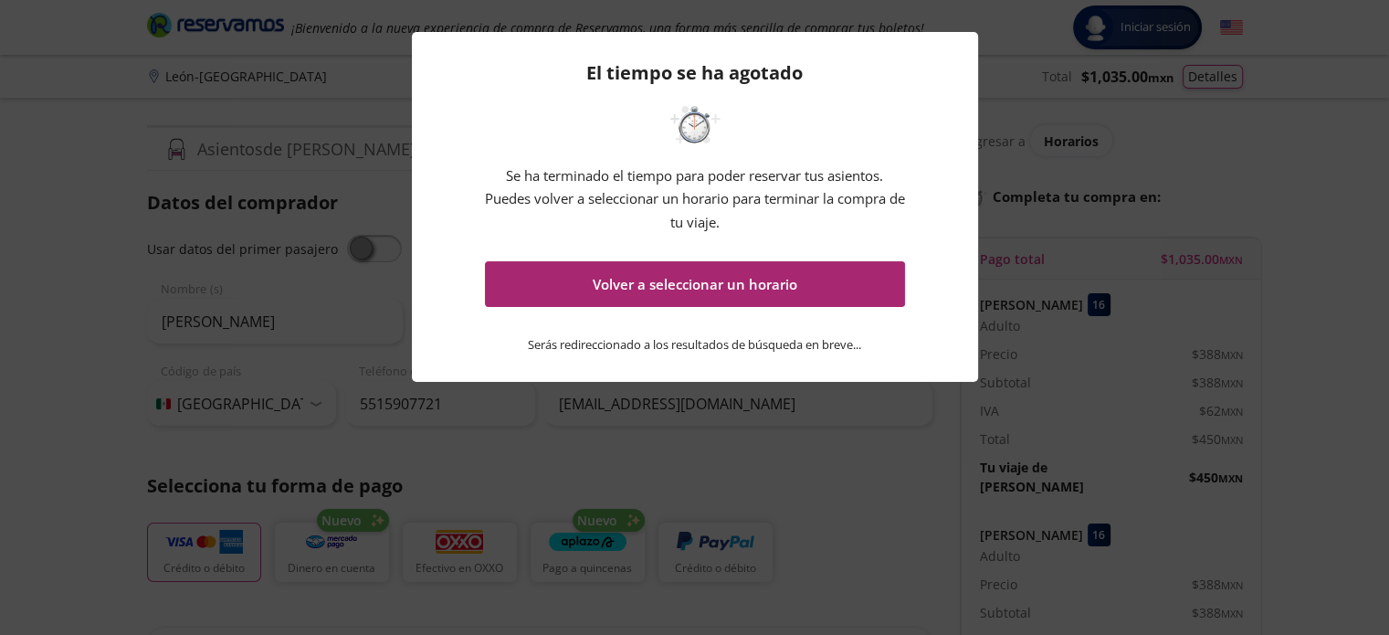
click at [715, 280] on button "Volver a seleccionar un horario" at bounding box center [695, 284] width 420 height 46
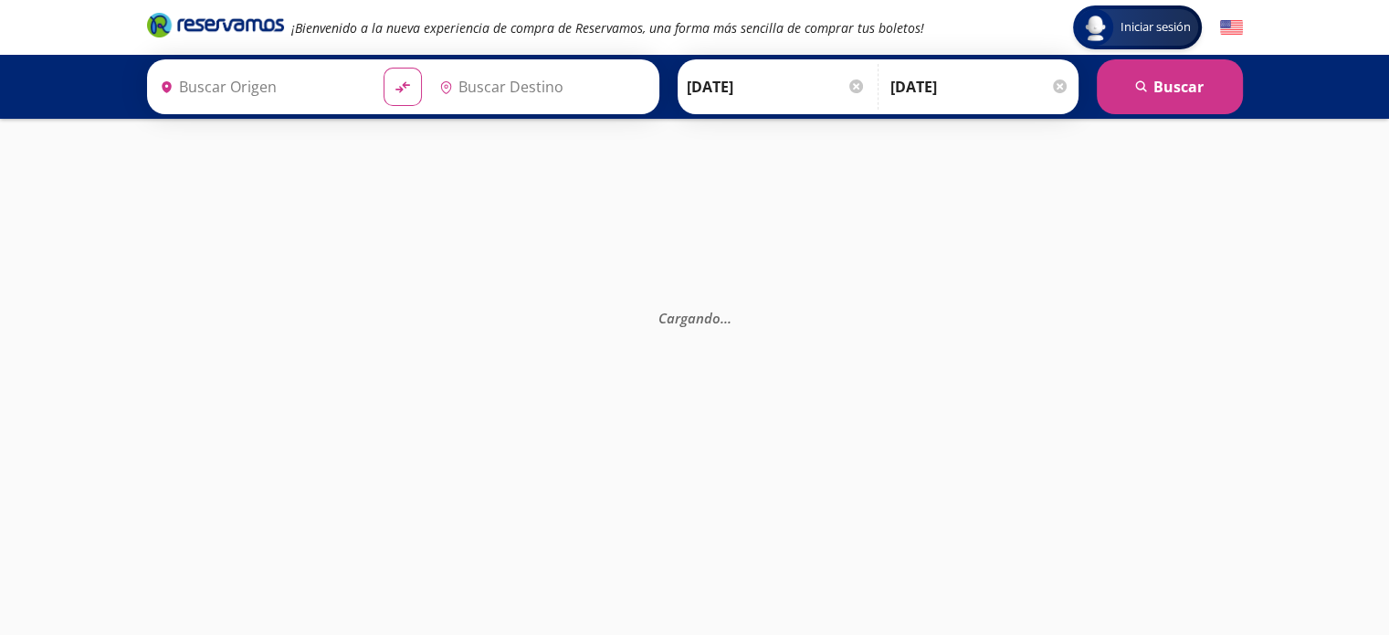
type input "León Centro Max Wyndham, Guanajuato"
type input "Ciudad de México Auditorio Nacional Cdmx, Distrito Federal"
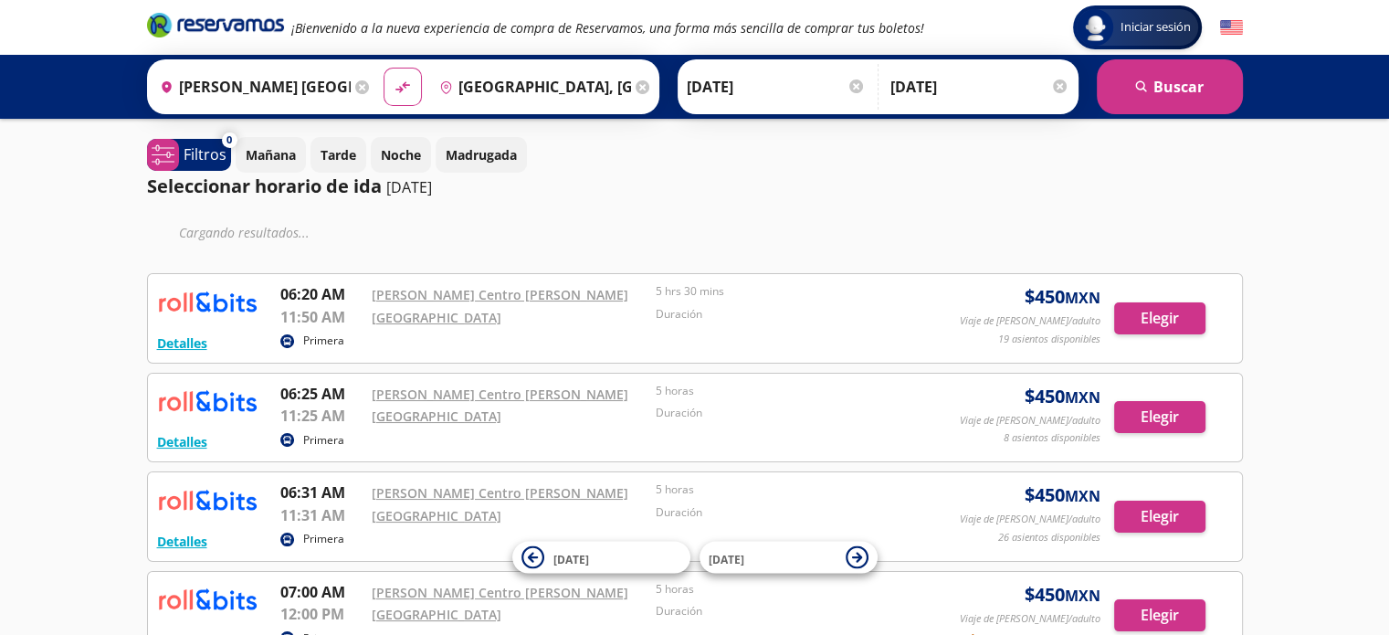
scroll to position [555, 0]
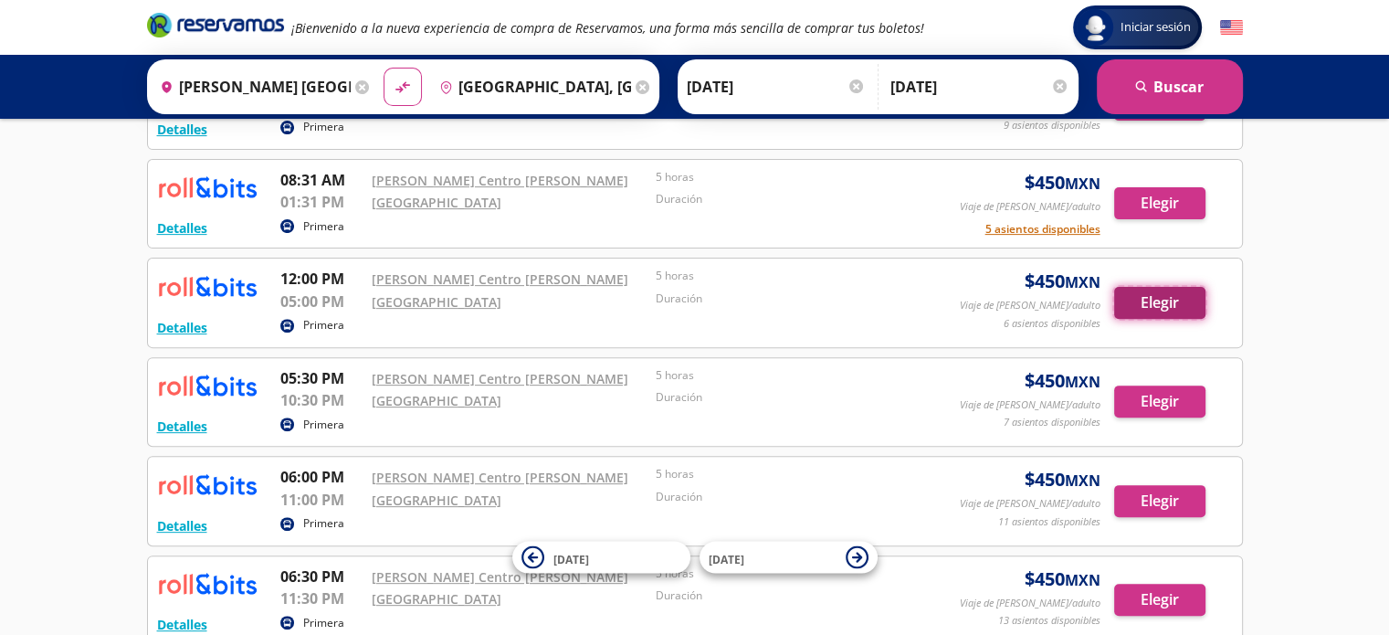
click at [1159, 302] on button "Elegir" at bounding box center [1159, 303] width 91 height 32
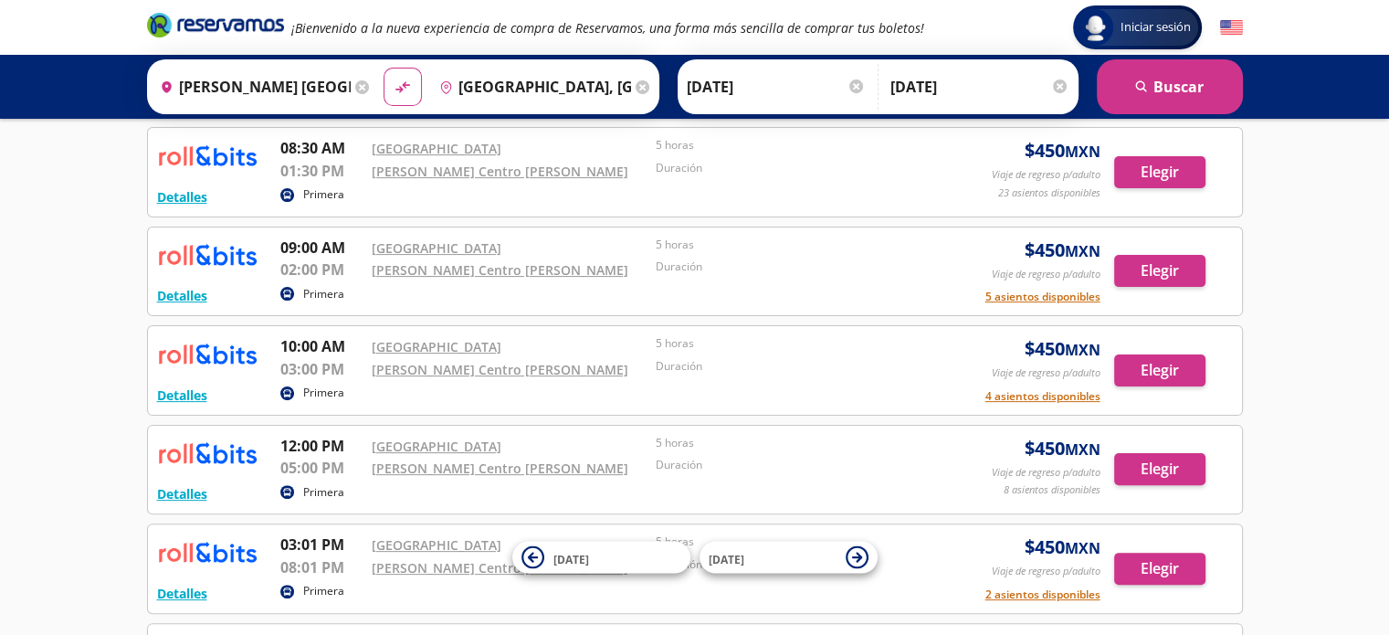
scroll to position [438, 0]
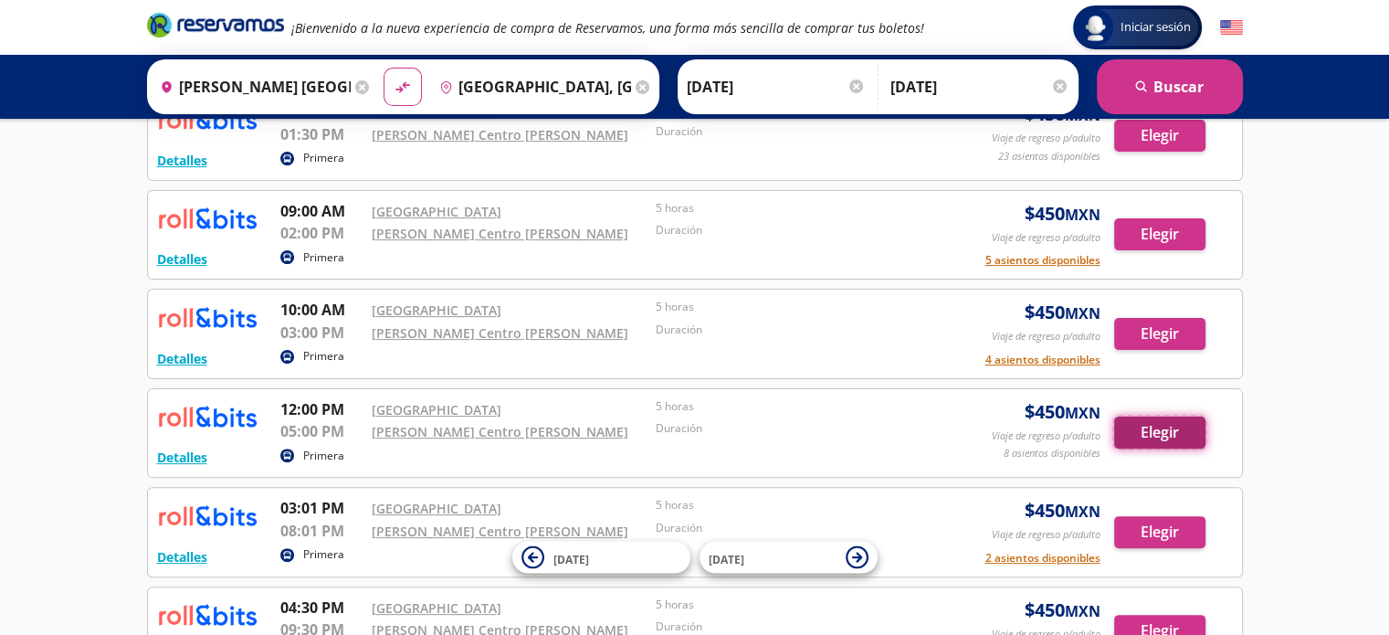
click at [1169, 427] on button "Elegir" at bounding box center [1159, 433] width 91 height 32
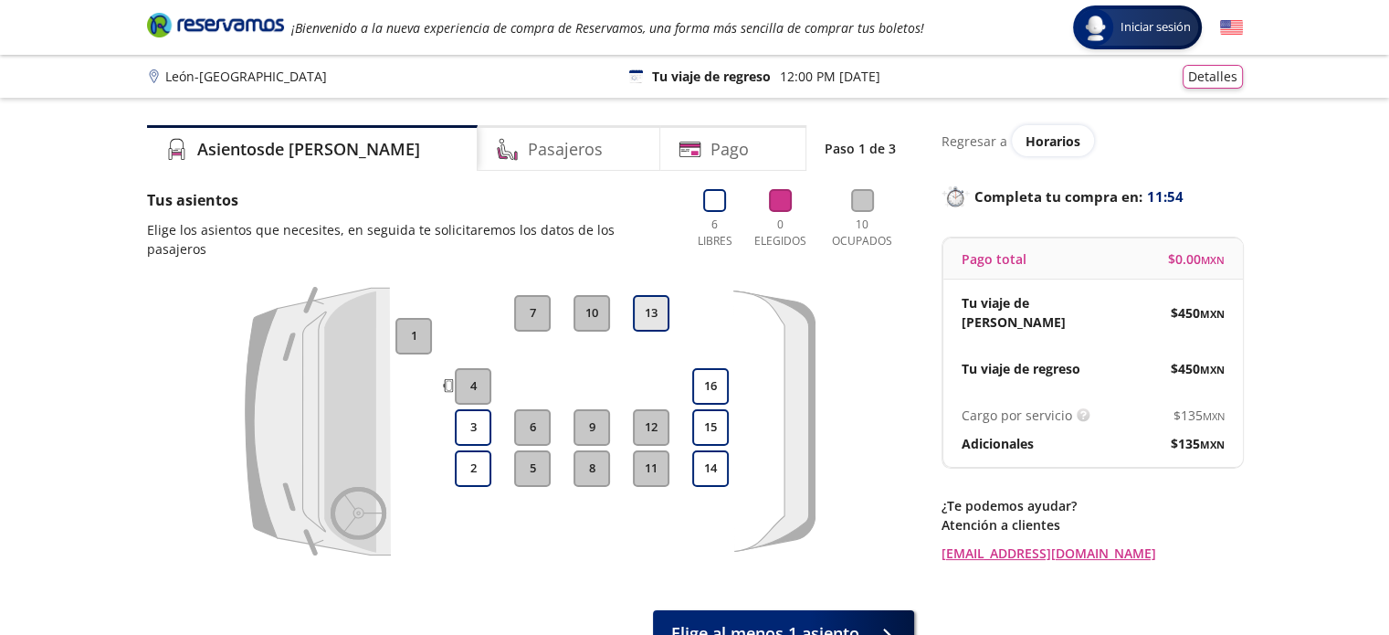
click at [651, 299] on button "13" at bounding box center [651, 313] width 37 height 37
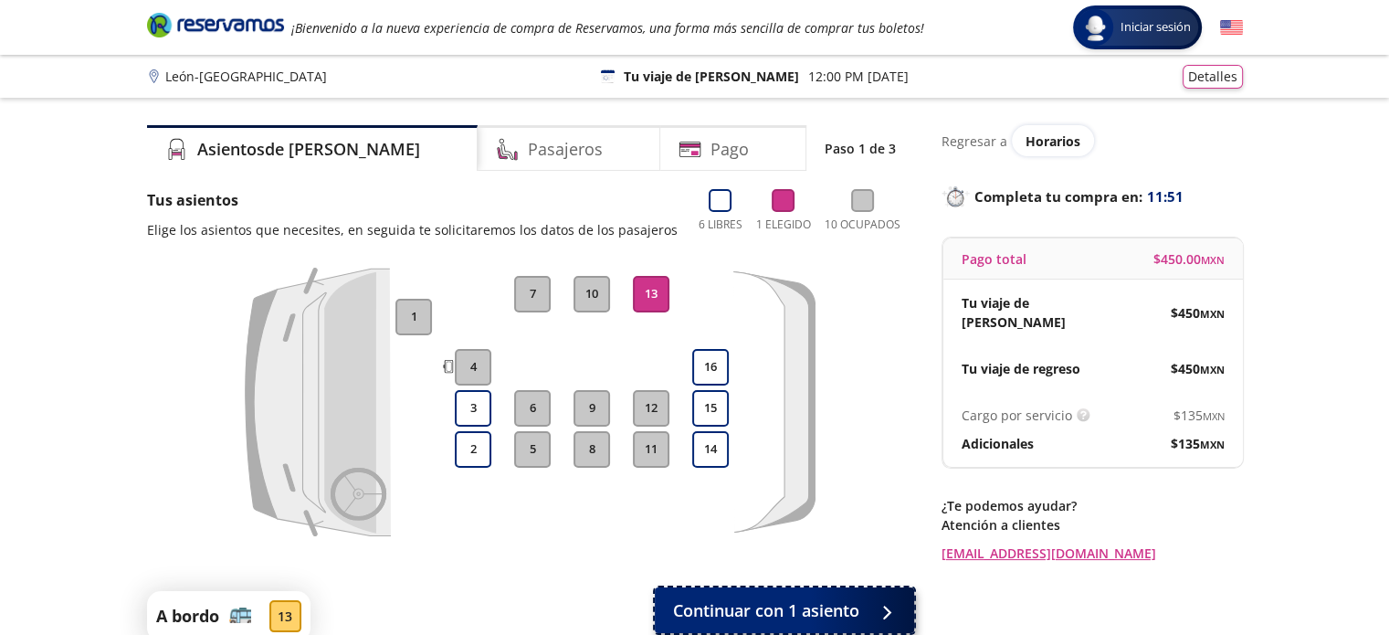
click at [794, 618] on span "Continuar con 1 asiento" at bounding box center [766, 610] width 186 height 25
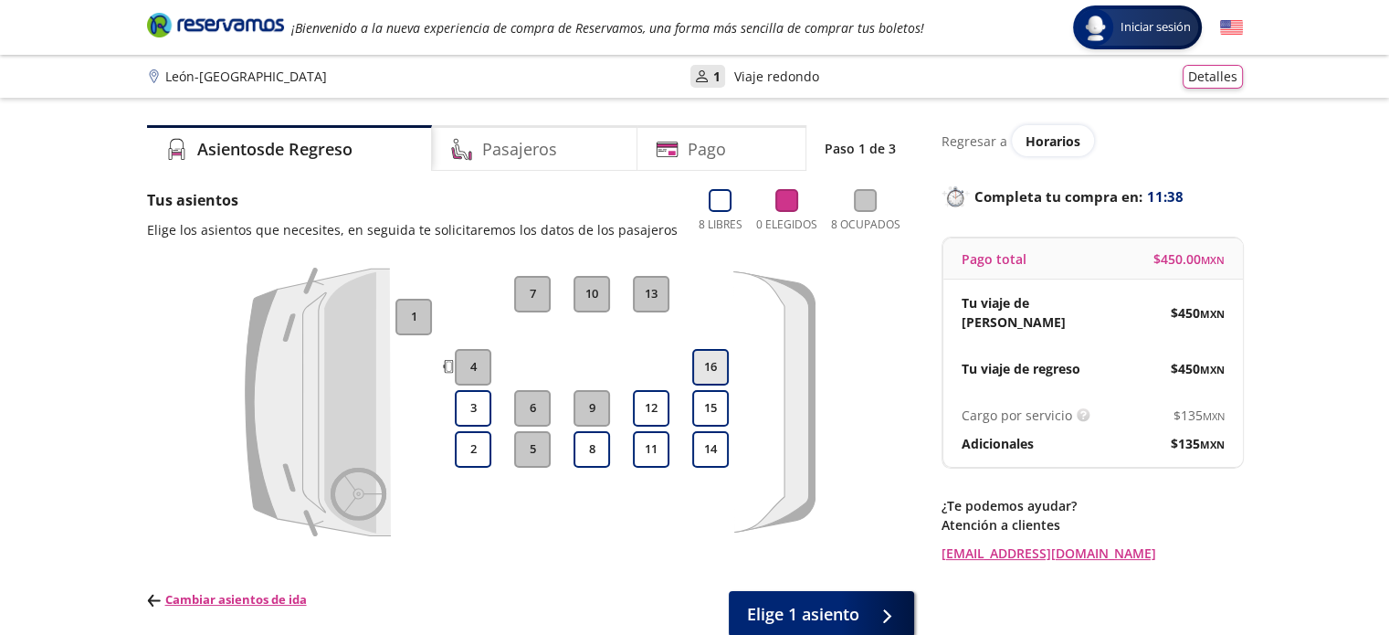
click at [705, 369] on button "16" at bounding box center [710, 367] width 37 height 37
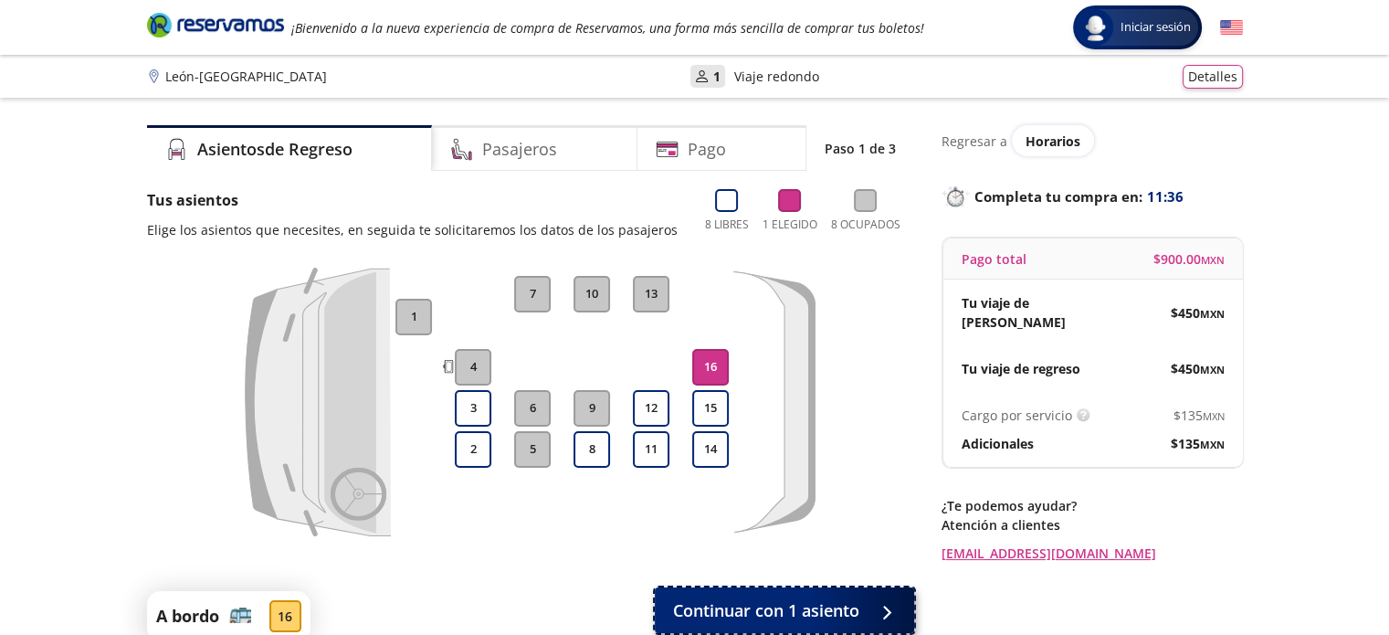
click at [782, 617] on span "Continuar con 1 asiento" at bounding box center [766, 610] width 186 height 25
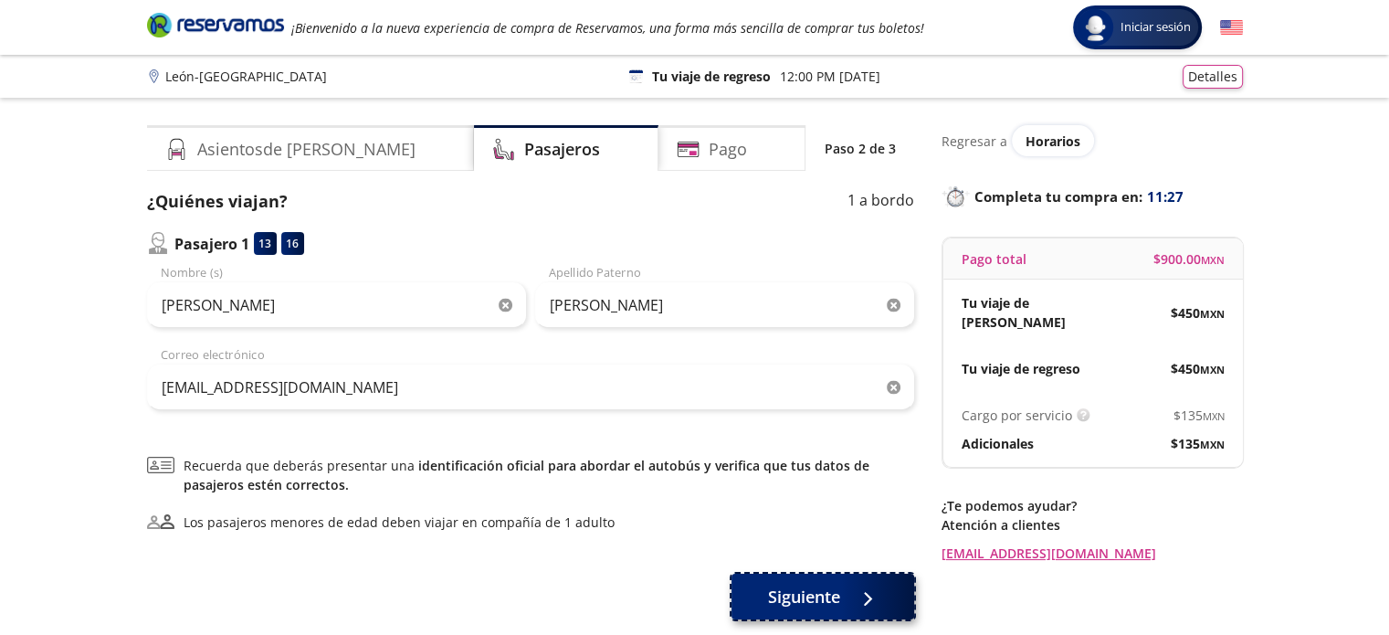
click at [831, 606] on span "Siguiente" at bounding box center [804, 597] width 72 height 25
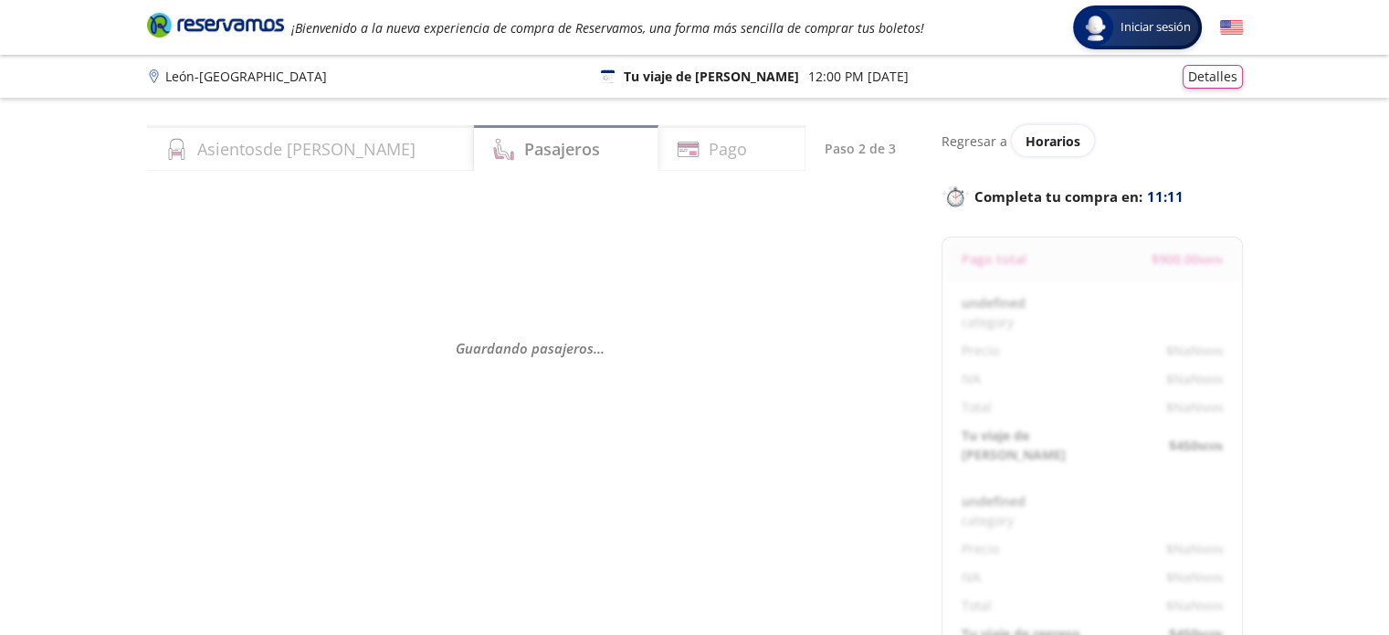
select select "MX"
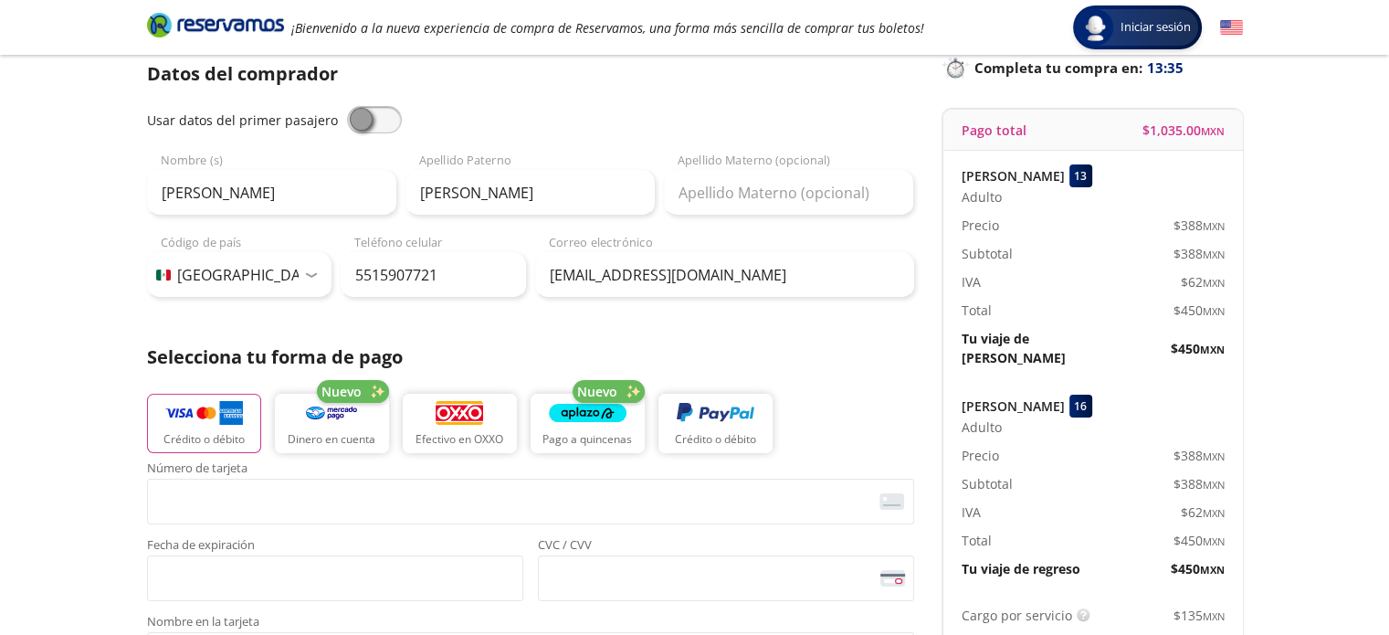
scroll to position [146, 0]
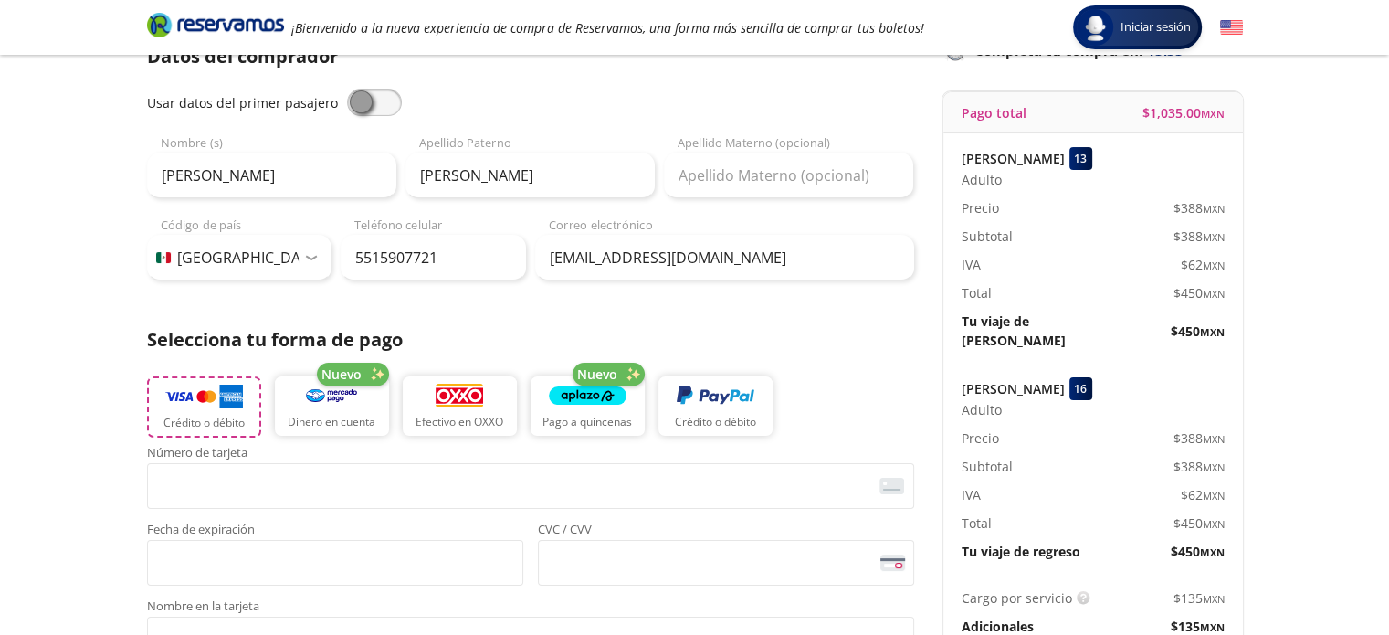
click at [194, 400] on img "button" at bounding box center [204, 396] width 78 height 27
click at [216, 408] on img "button" at bounding box center [204, 396] width 78 height 27
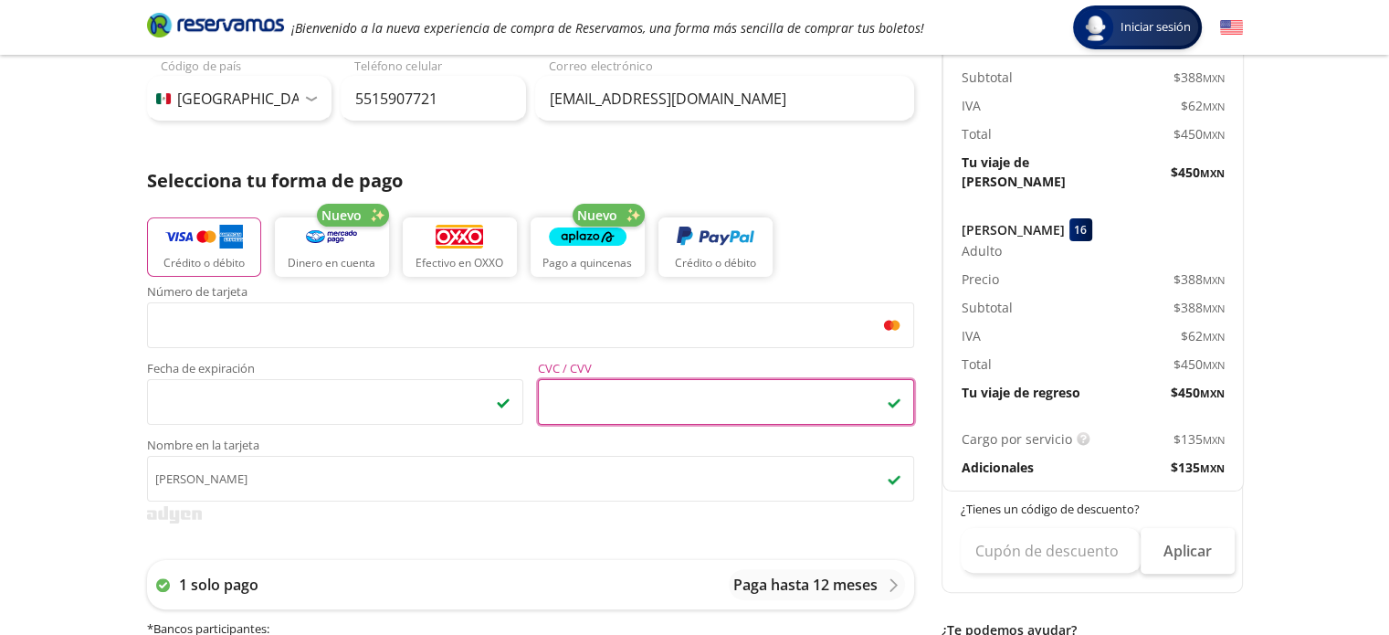
scroll to position [341, 0]
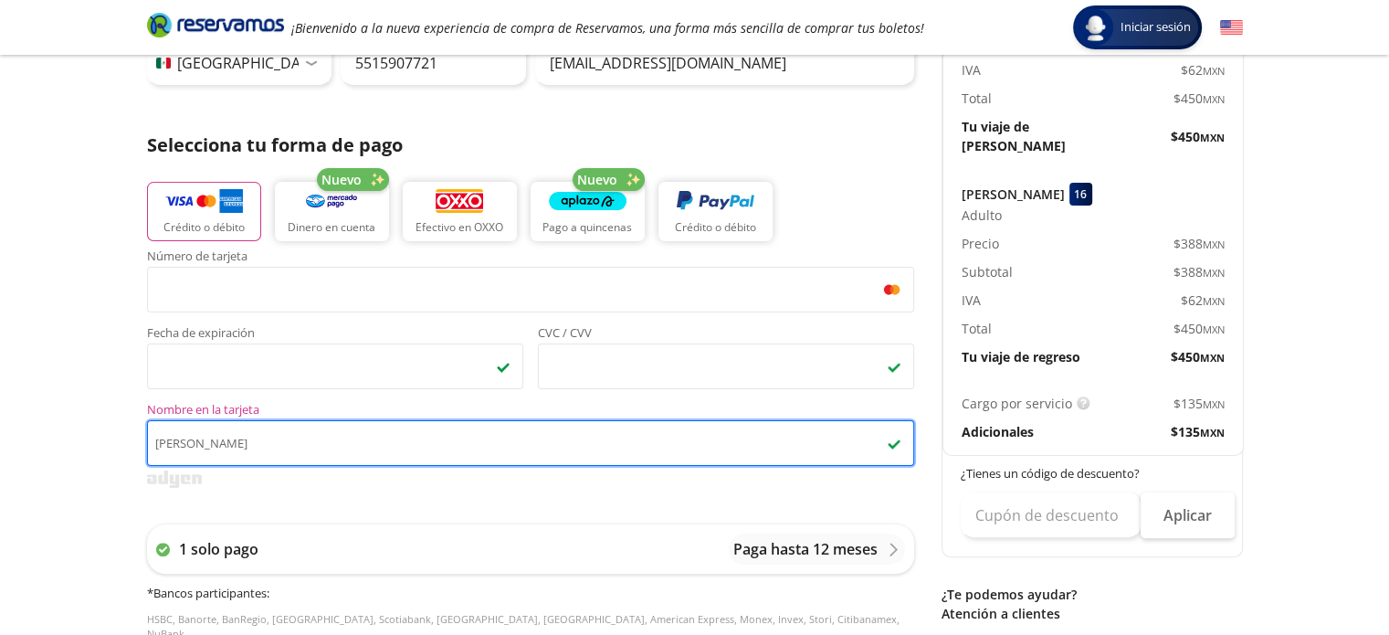
click at [317, 440] on input "Luis Camarena M" at bounding box center [530, 443] width 767 height 46
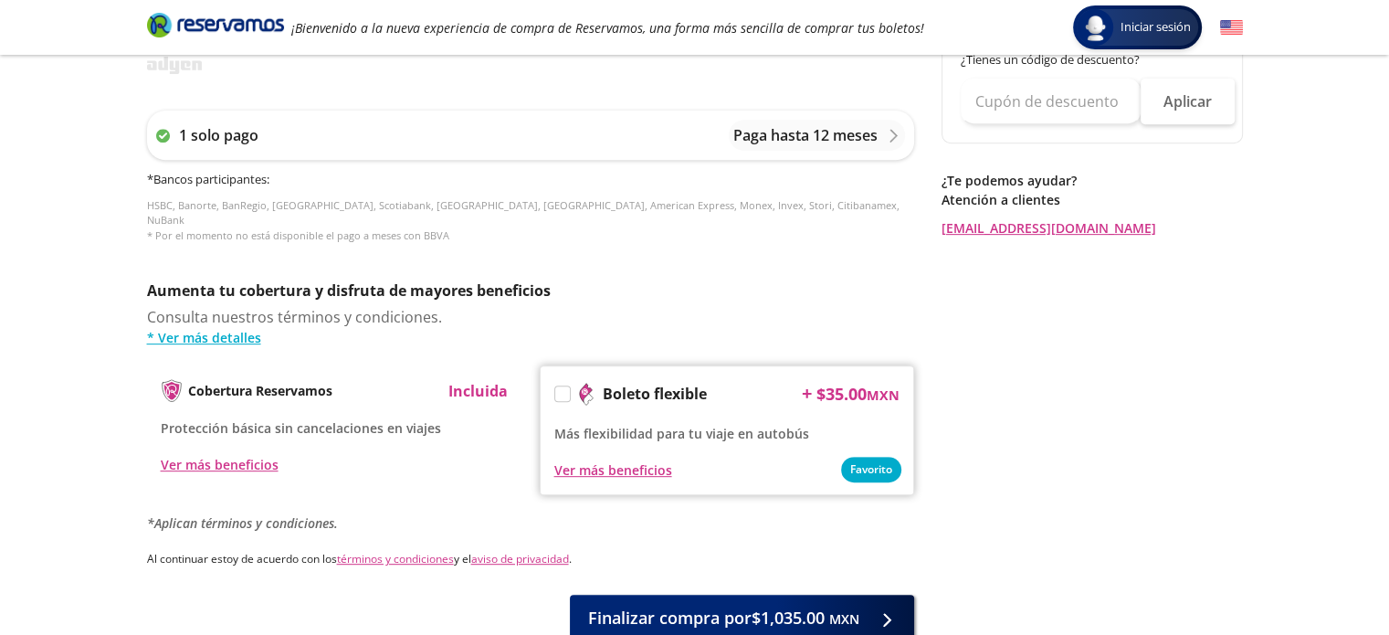
scroll to position [863, 0]
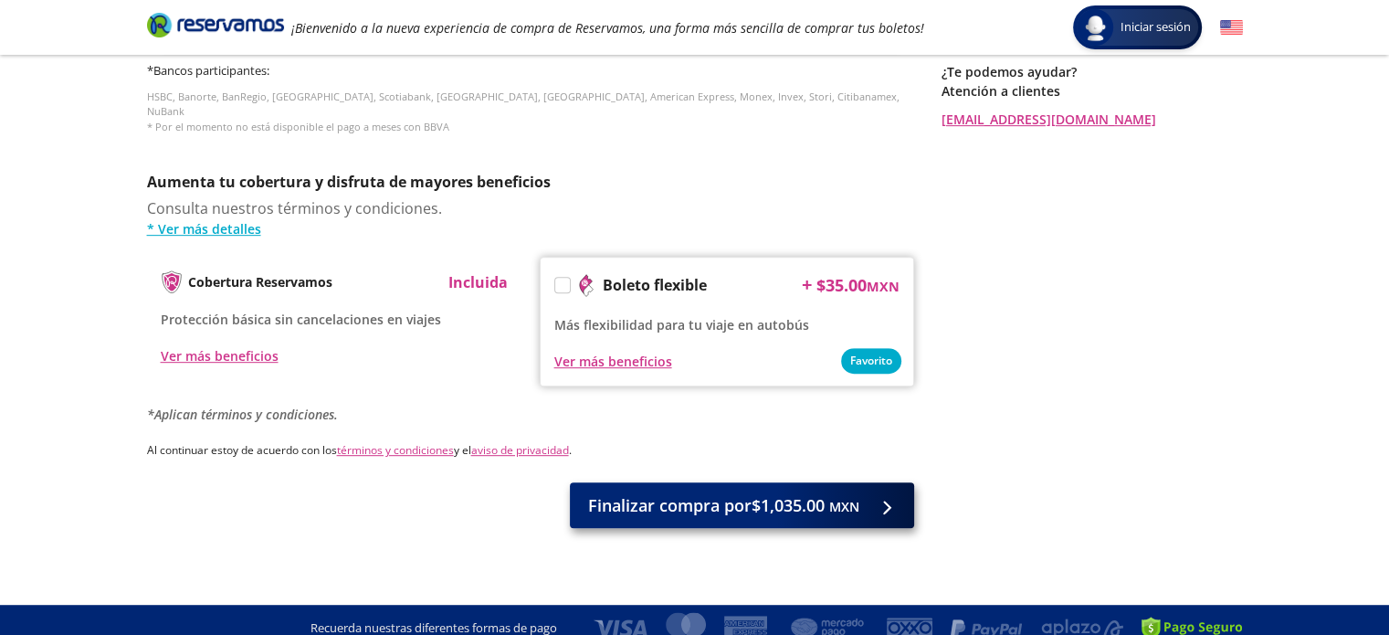
type input "Luis Camarena"
click at [758, 493] on span "Finalizar compra por $1,035.00 MXN" at bounding box center [723, 505] width 271 height 25
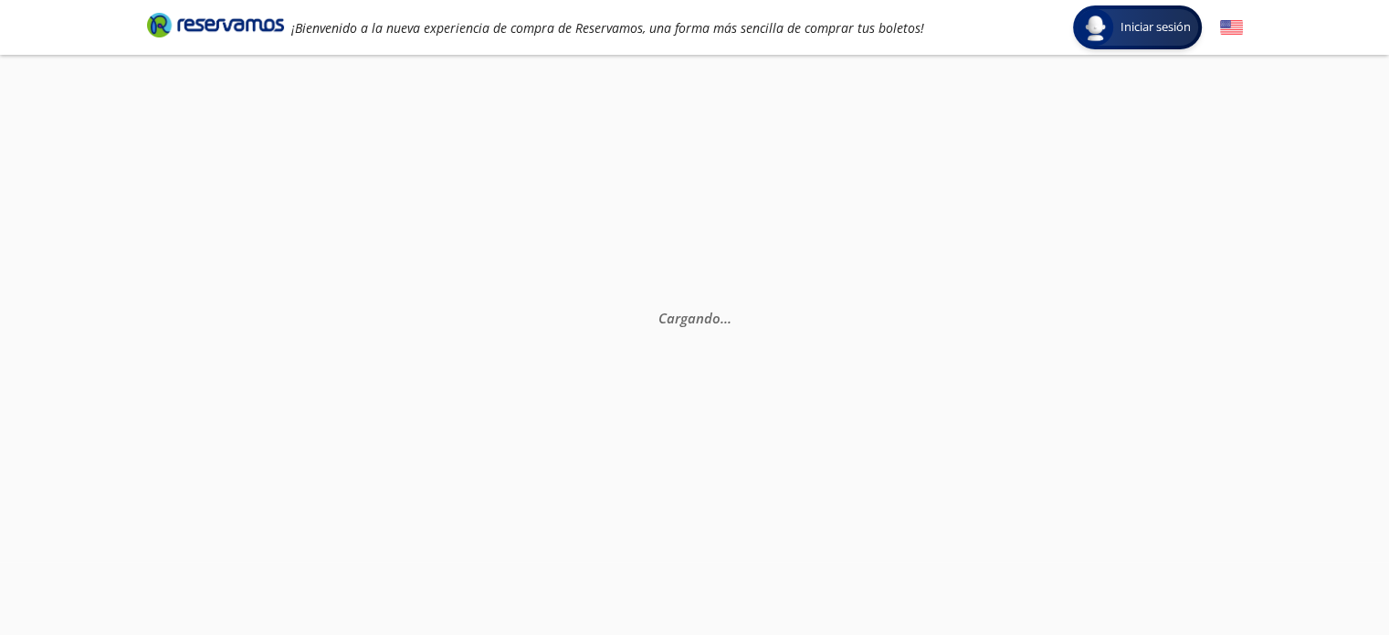
scroll to position [0, 0]
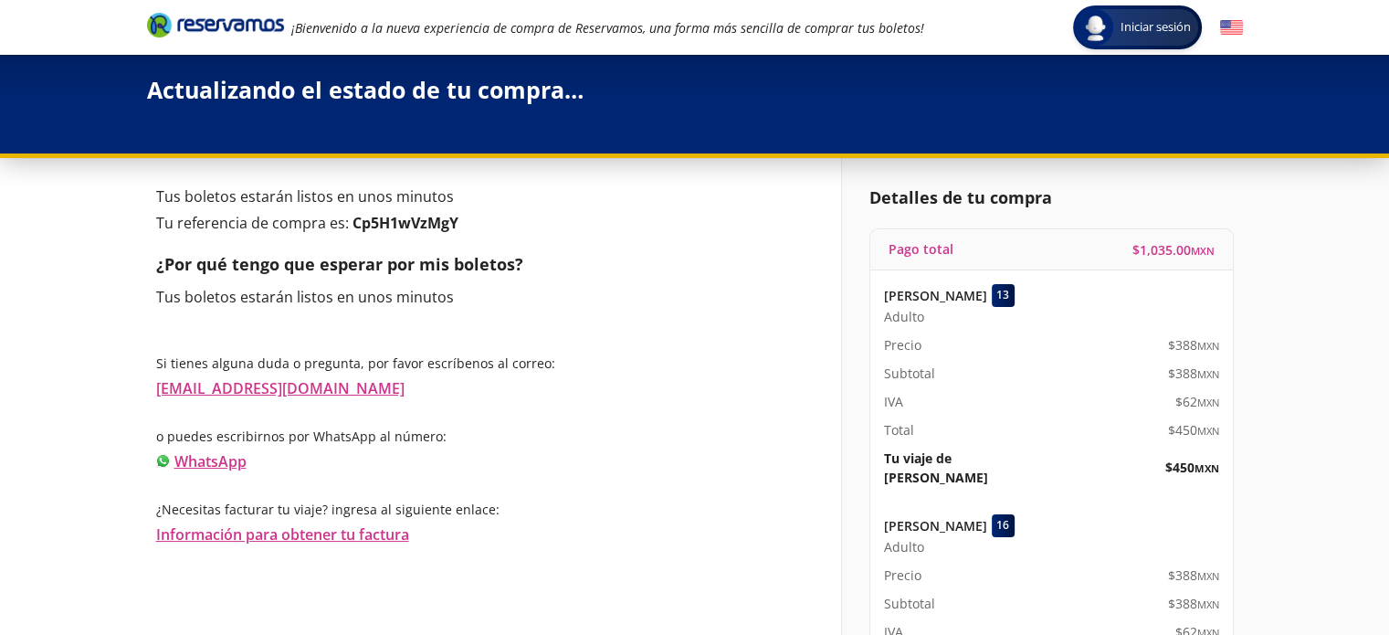
scroll to position [223, 0]
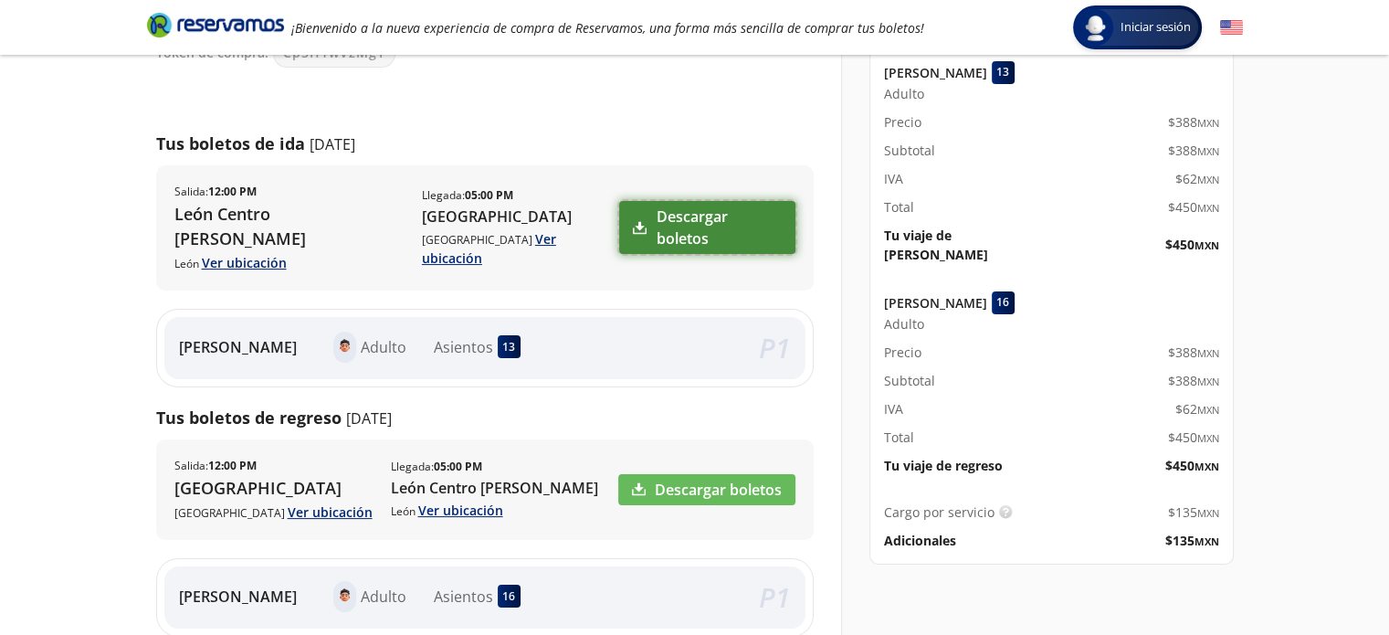
click at [702, 218] on link "Descargar boletos" at bounding box center [706, 227] width 175 height 53
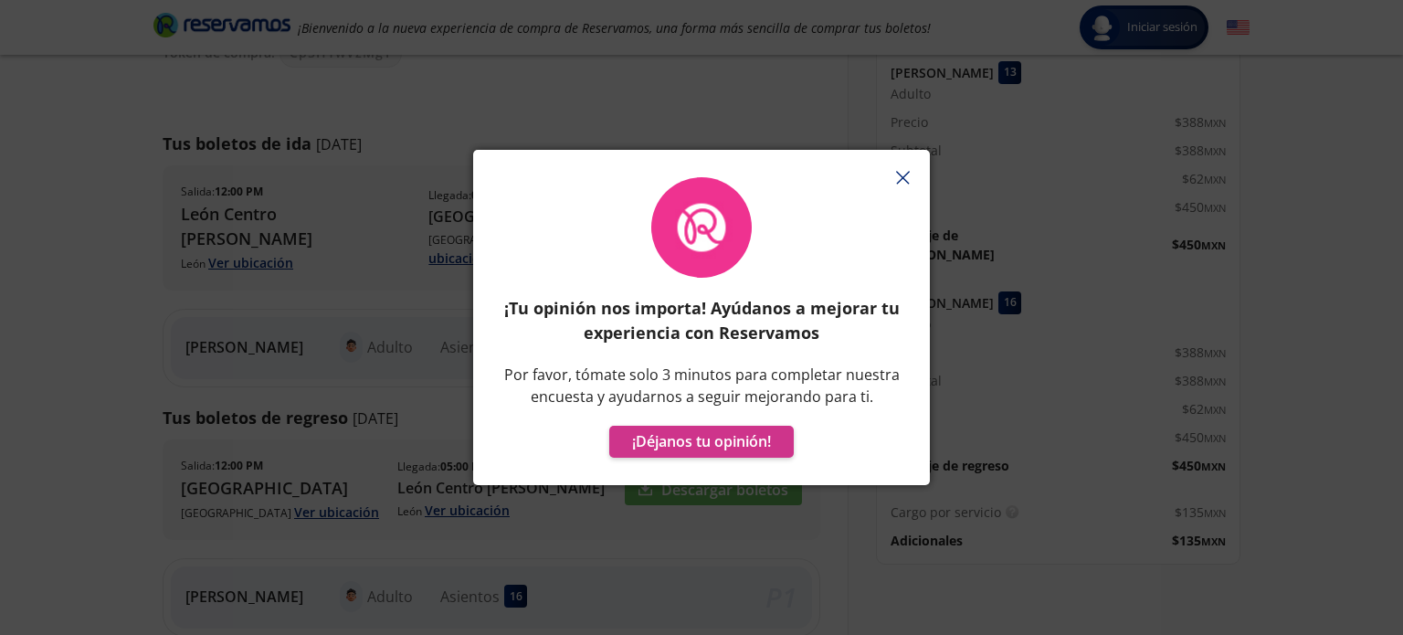
click at [901, 178] on line "button" at bounding box center [903, 178] width 12 height 12
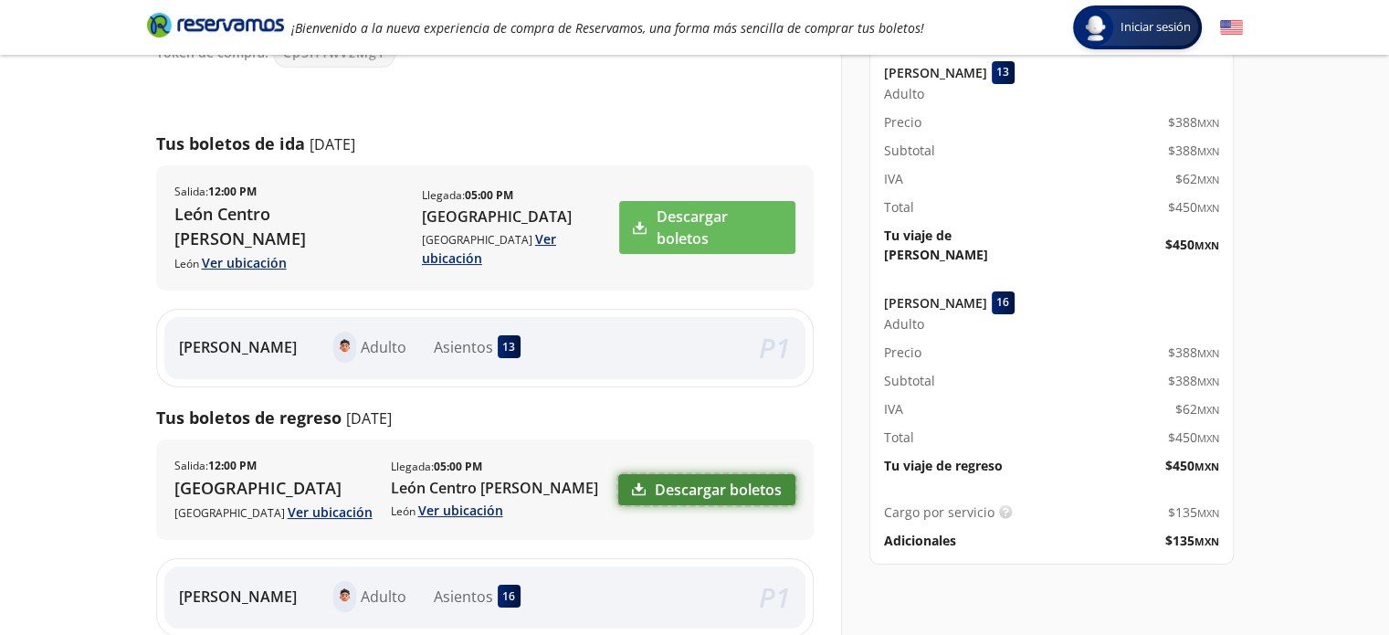
click at [708, 496] on link "Descargar boletos" at bounding box center [706, 489] width 177 height 31
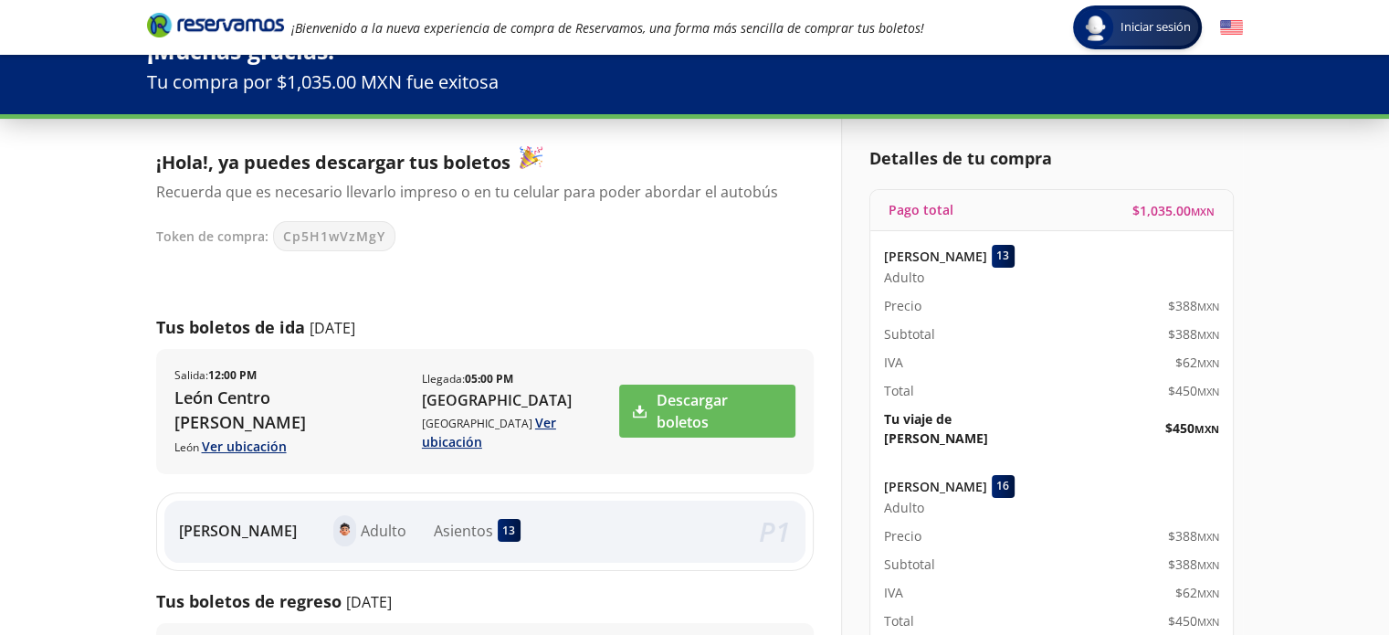
scroll to position [0, 0]
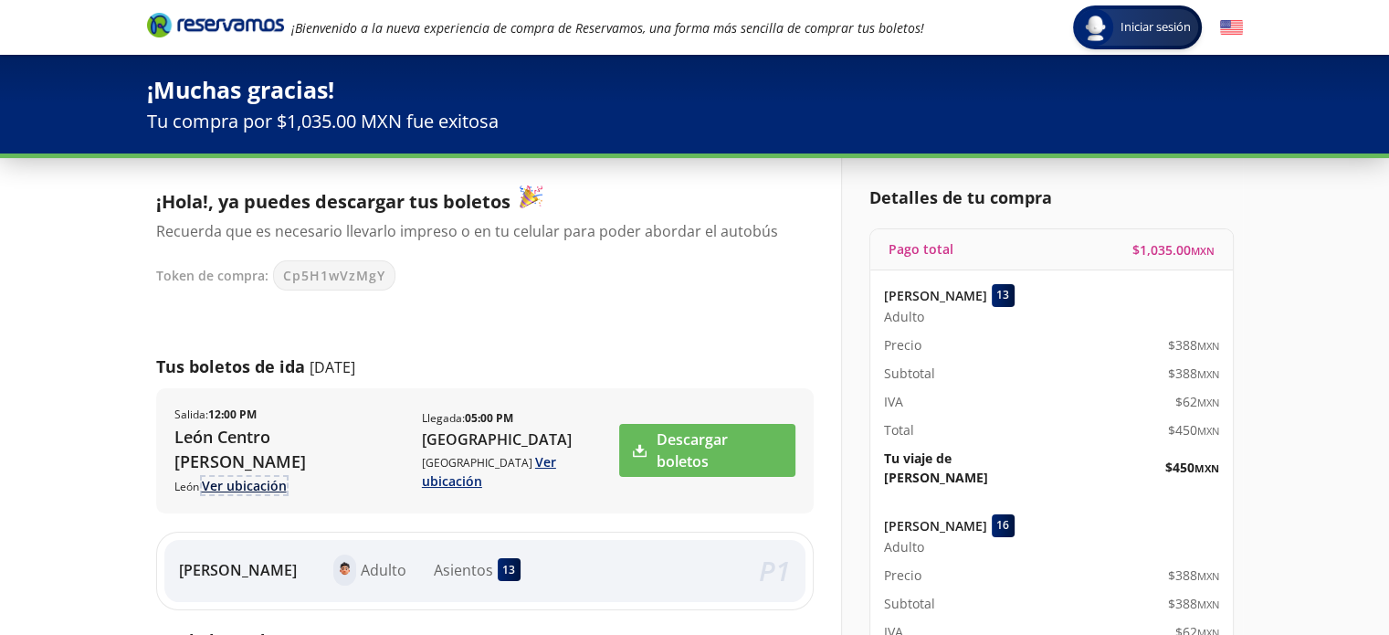
click at [252, 485] on link "Ver ubicación" at bounding box center [244, 485] width 85 height 17
